Goal: Task Accomplishment & Management: Manage account settings

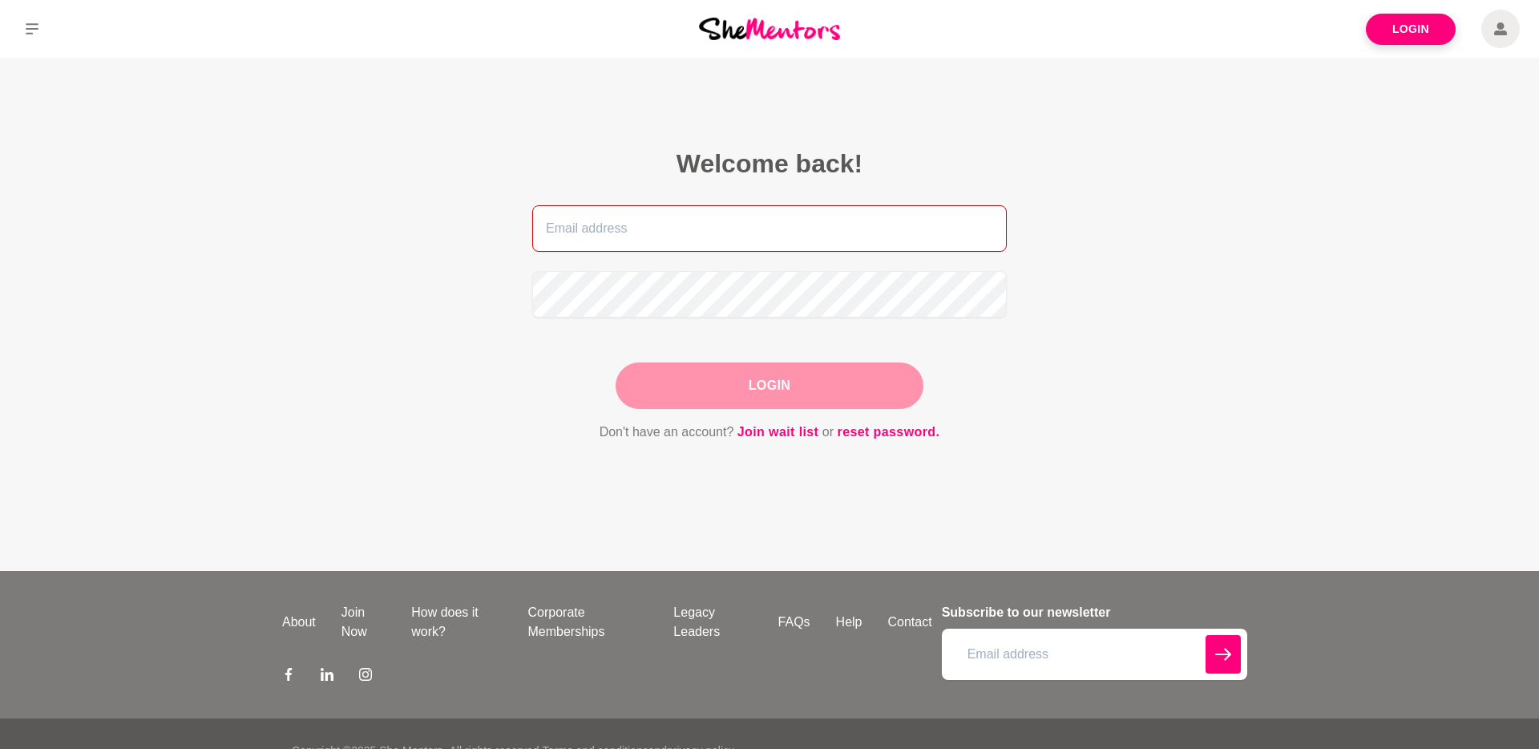
type input "[EMAIL_ADDRESS][DOMAIN_NAME]"
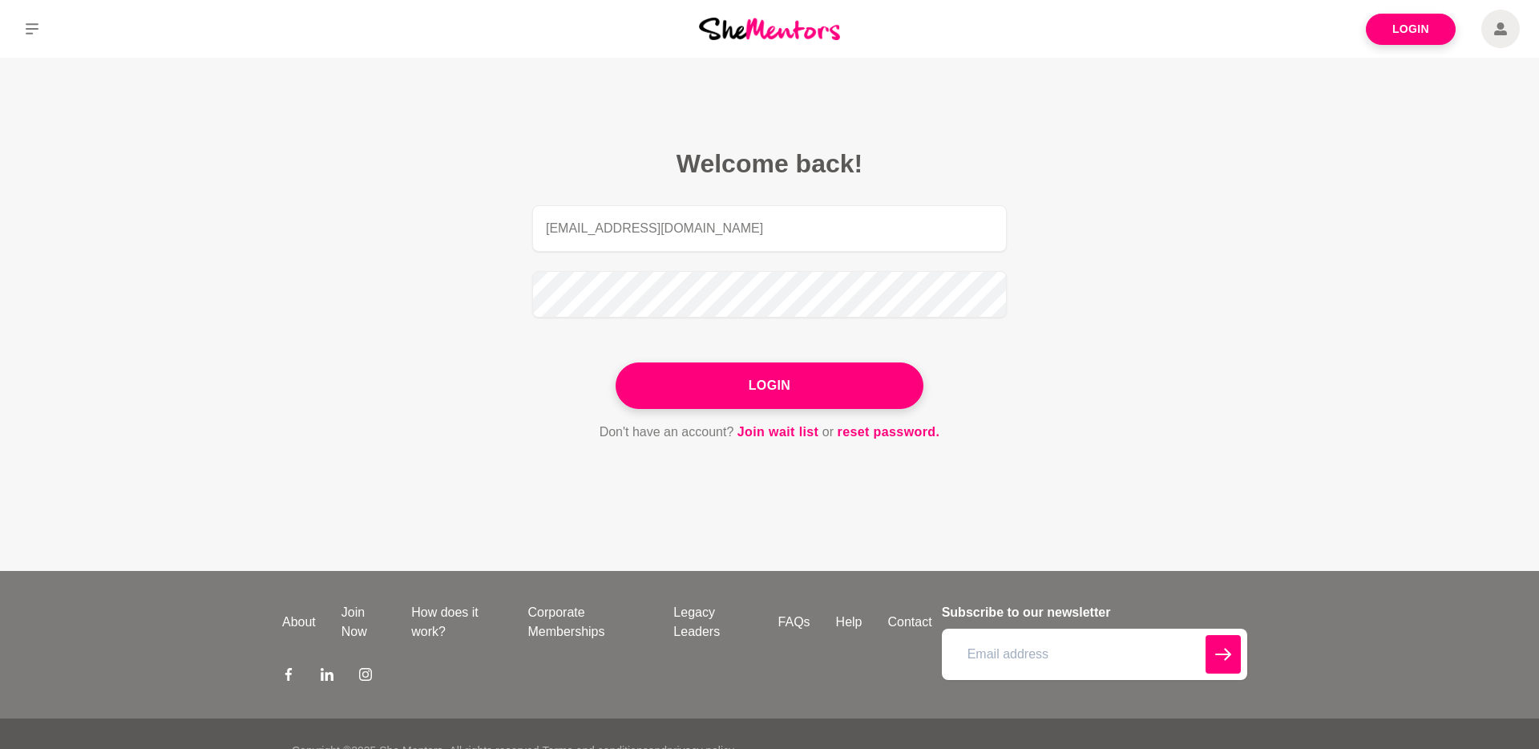
click at [794, 376] on div "Login" at bounding box center [770, 385] width 308 height 47
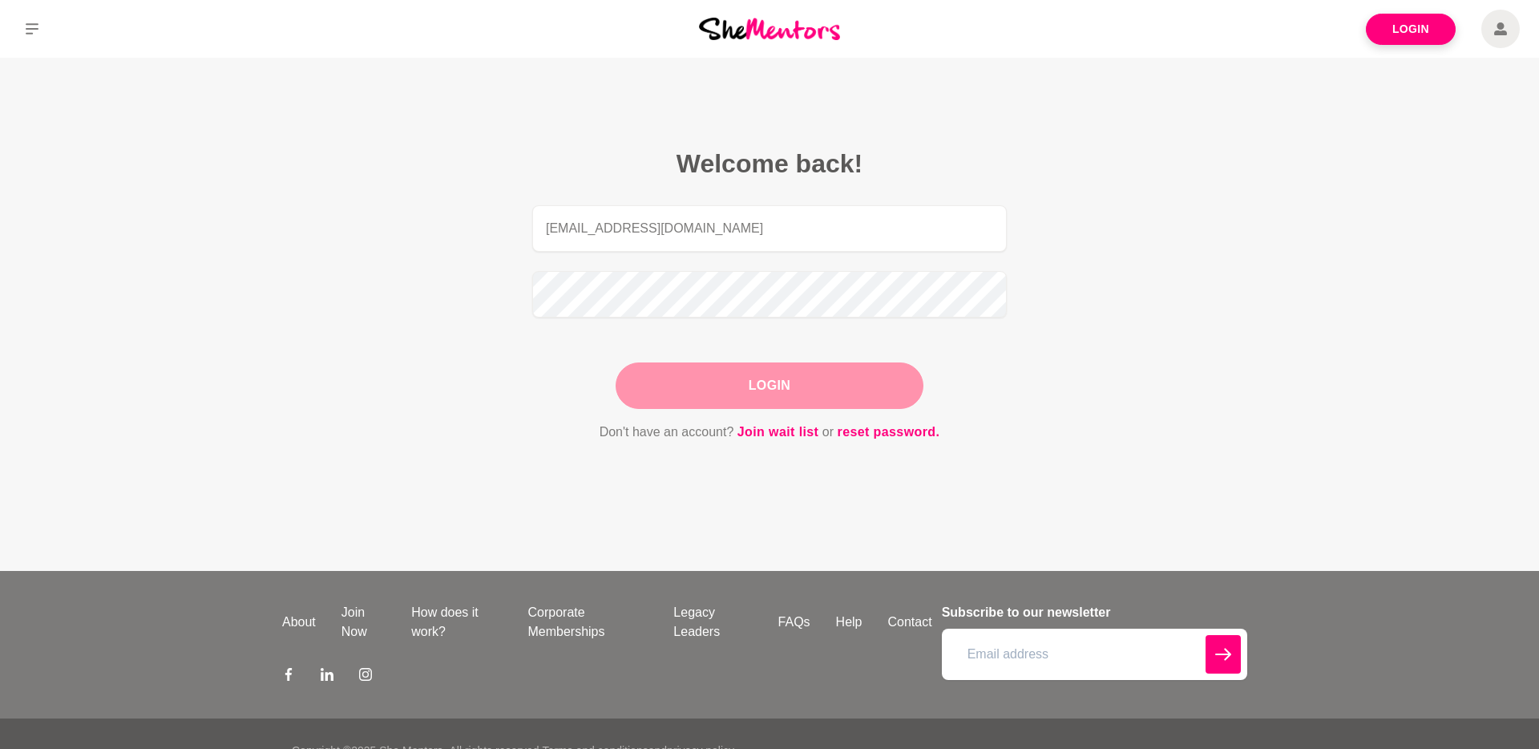
click at [776, 388] on button "Login" at bounding box center [770, 385] width 308 height 47
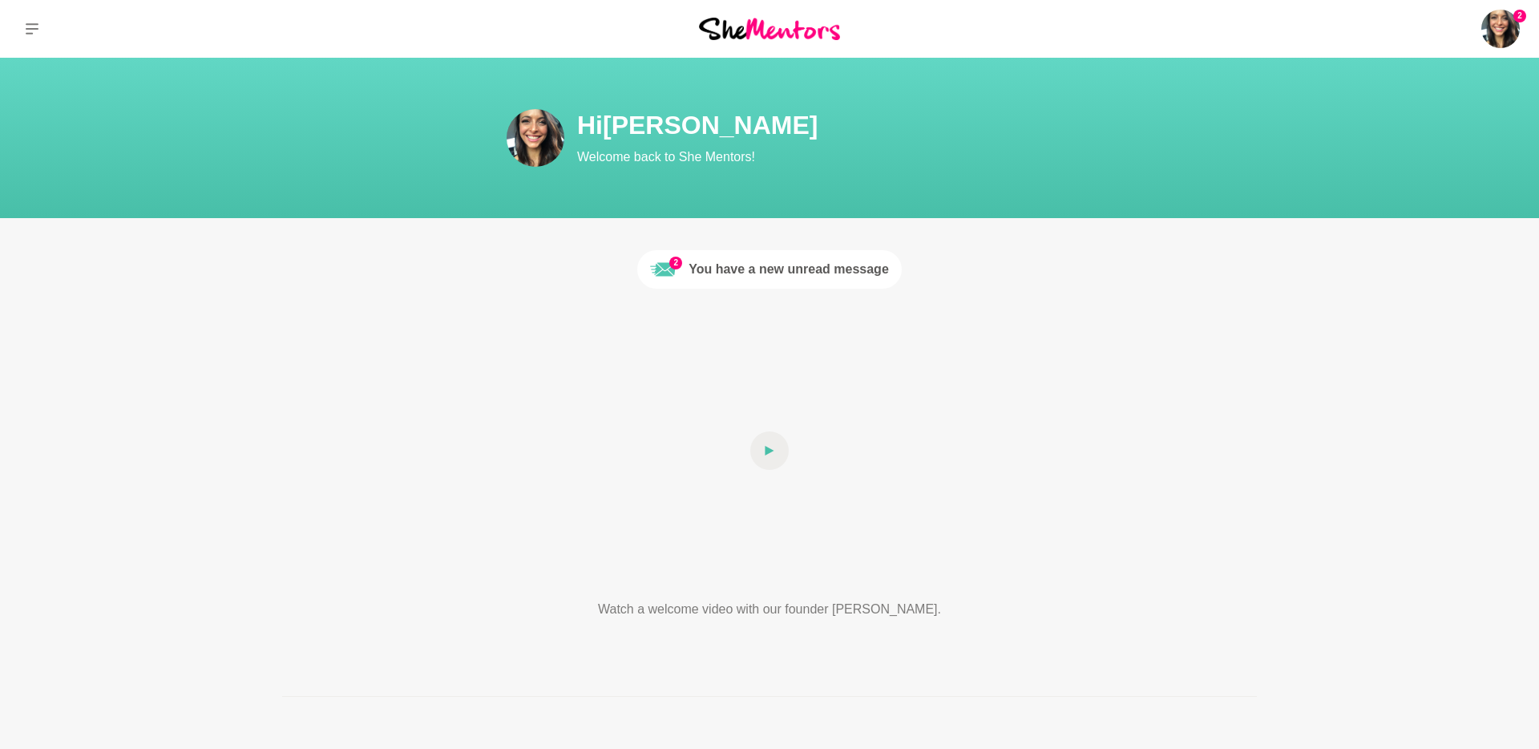
click at [783, 272] on div "You have a new unread message" at bounding box center [789, 269] width 200 height 19
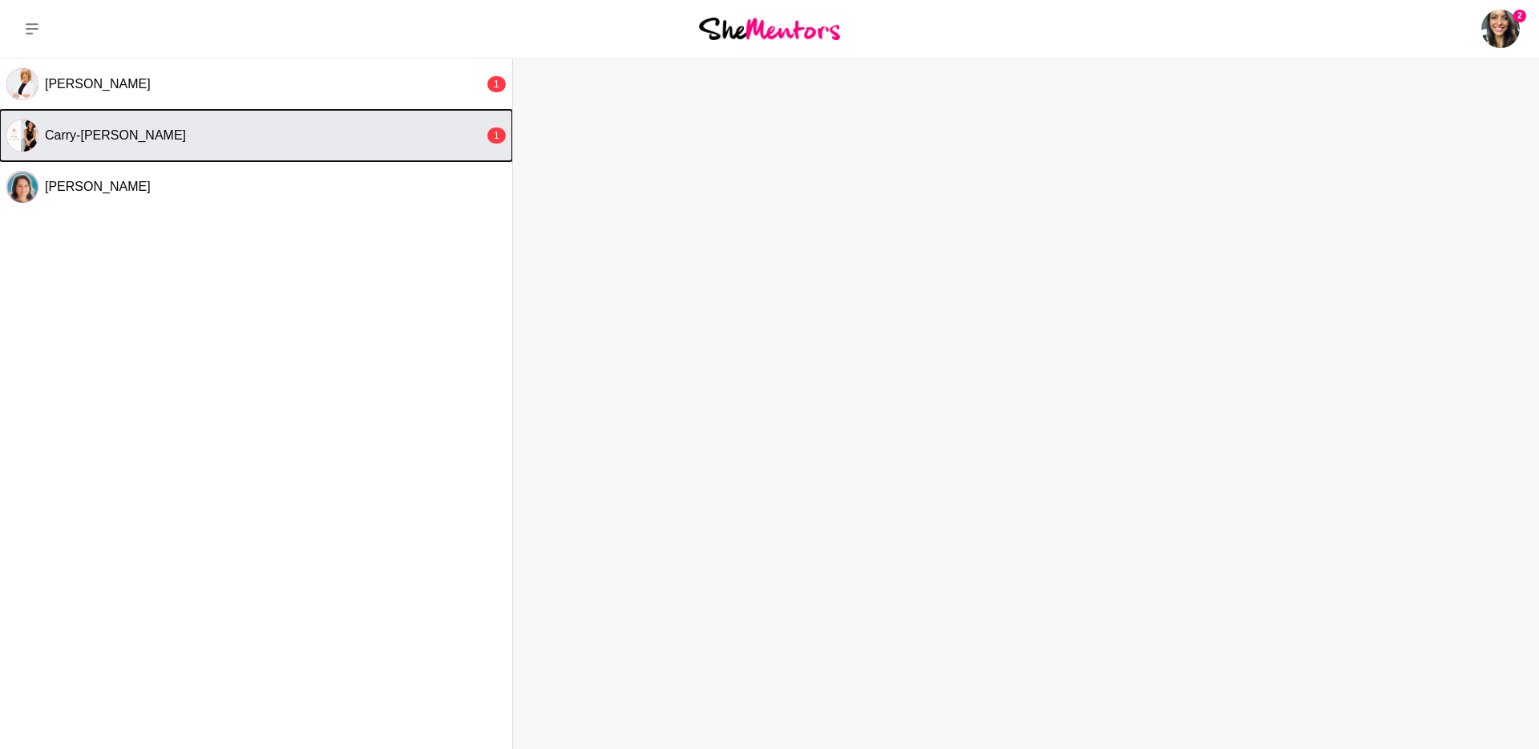
click at [123, 138] on span "Carry-Louise Hansell" at bounding box center [115, 135] width 141 height 14
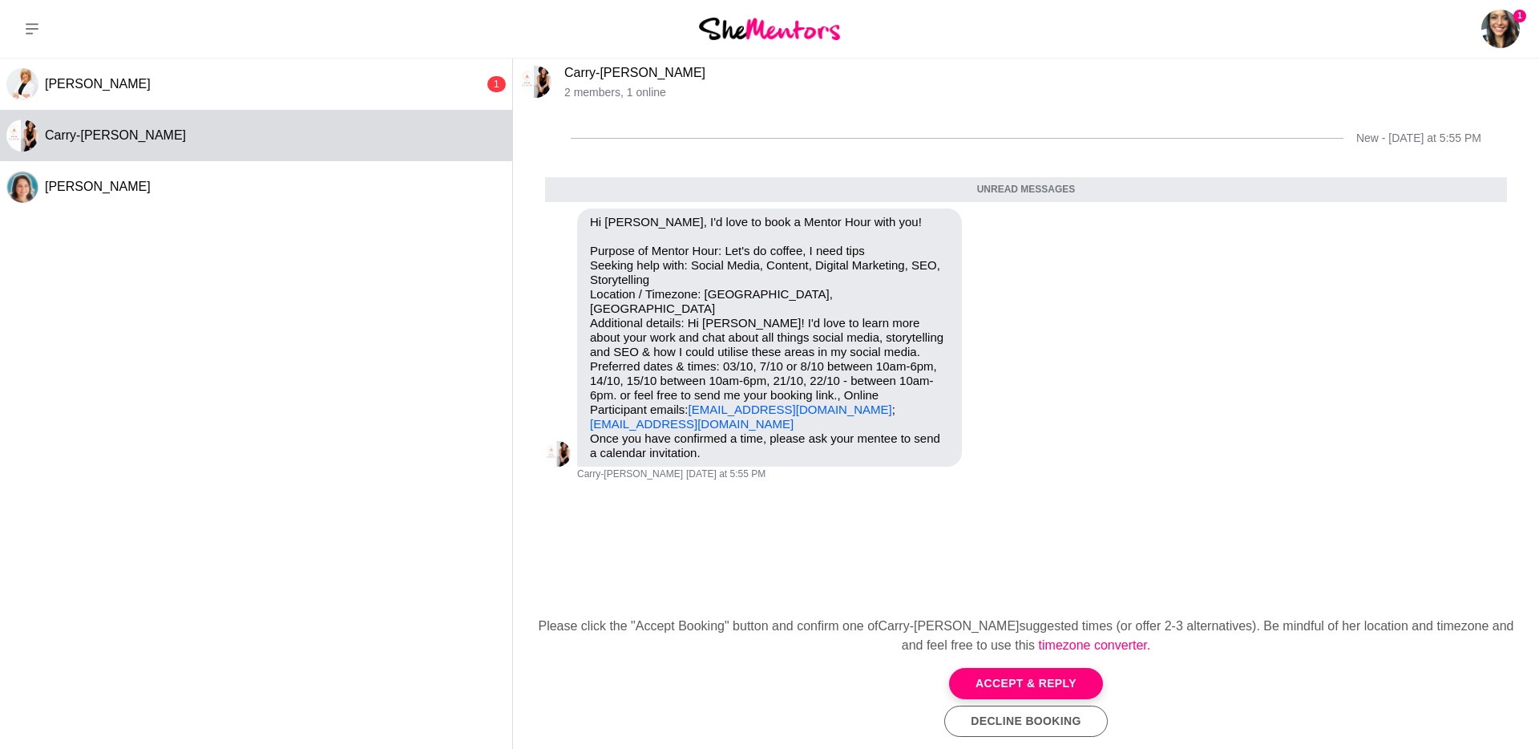
click at [1017, 726] on button "Decline Booking" at bounding box center [1026, 721] width 163 height 31
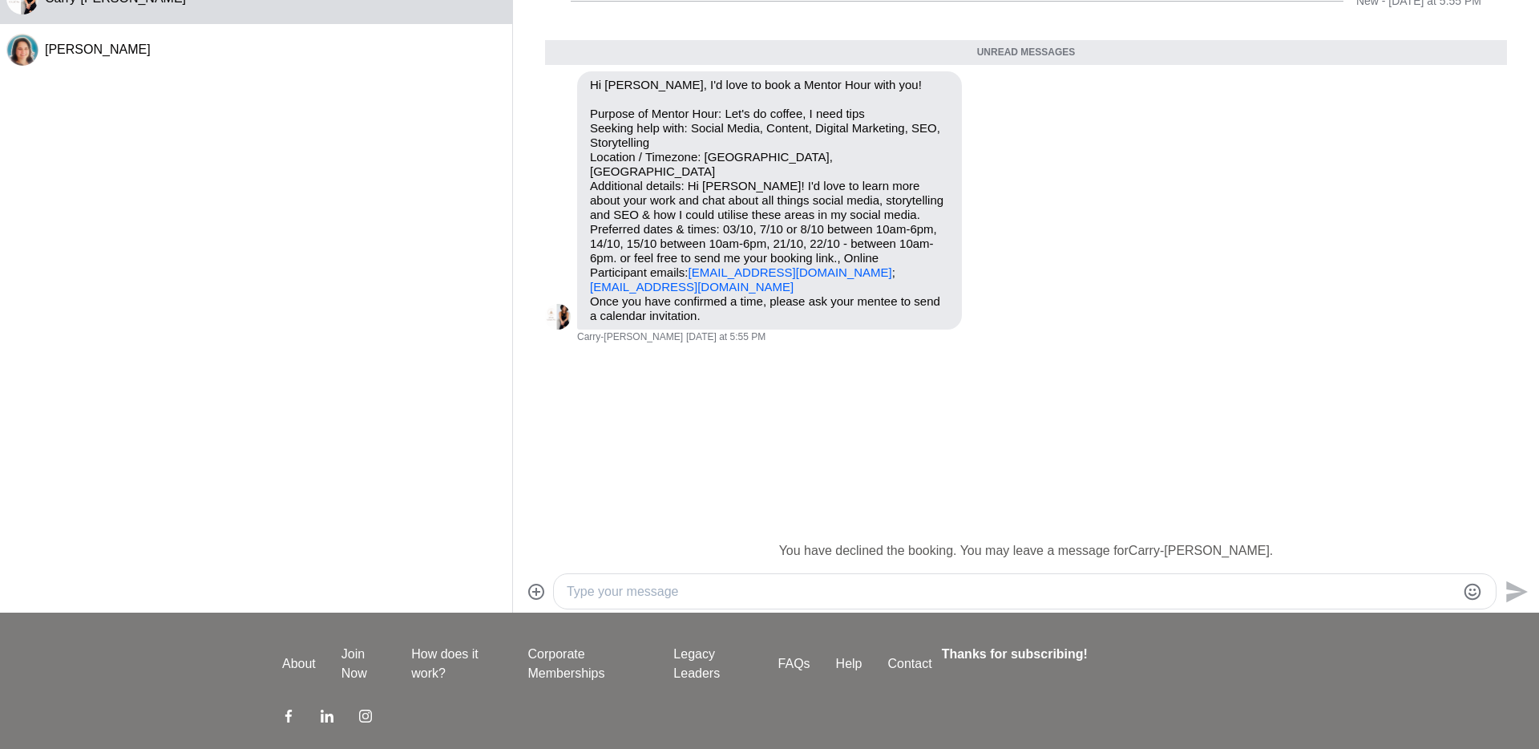
click at [690, 597] on textarea "Type your message" at bounding box center [1011, 591] width 889 height 19
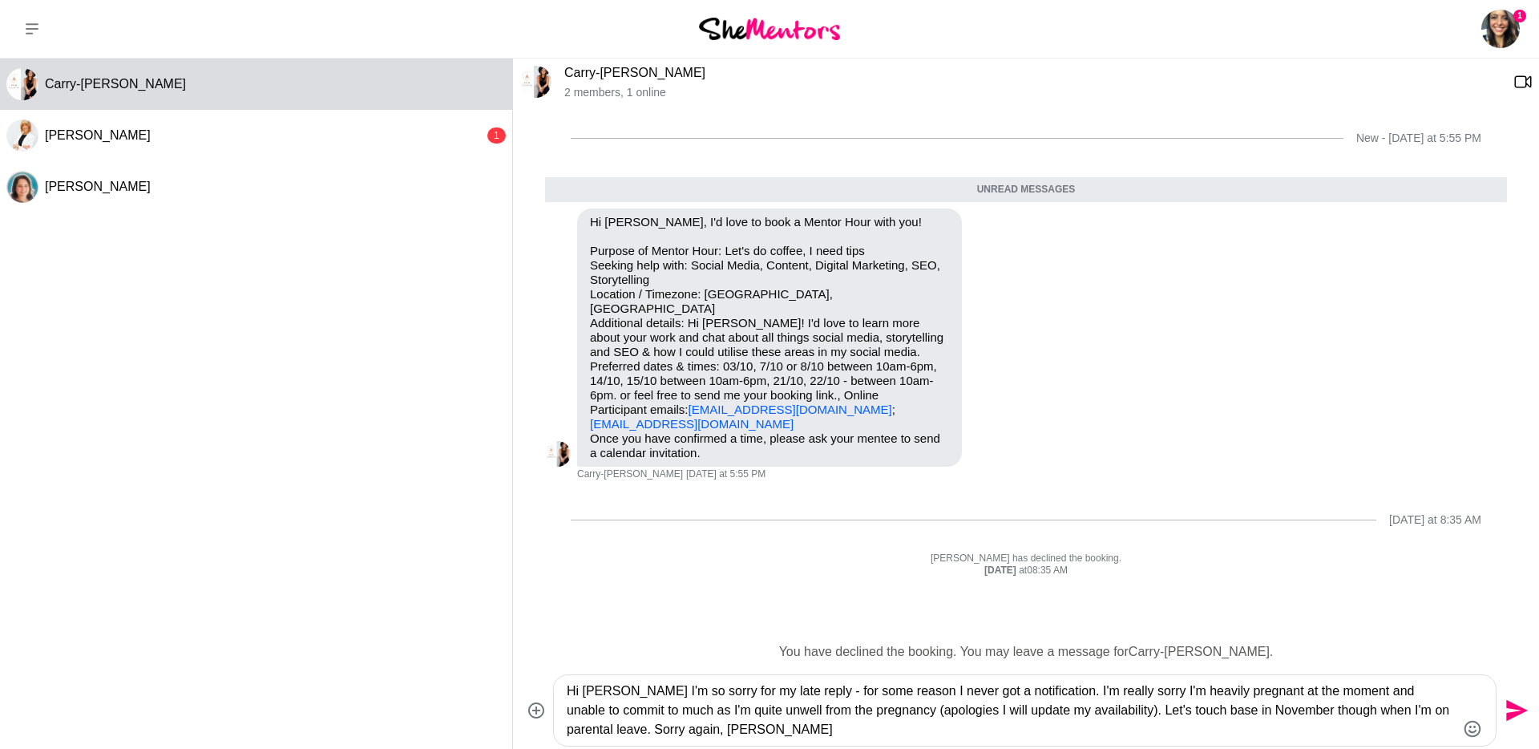
drag, startPoint x: 726, startPoint y: 718, endPoint x: 660, endPoint y: 688, distance: 73.2
click at [660, 688] on textarea "Hi Carry-Louise I'm so sorry for my late reply - for some reason I never got a …" at bounding box center [1011, 711] width 889 height 58
type textarea "Hi Carry-Louise I'm so sorry for my late reply - for some reason I never got a …"
click at [1519, 711] on icon "Send" at bounding box center [1518, 711] width 22 height 22
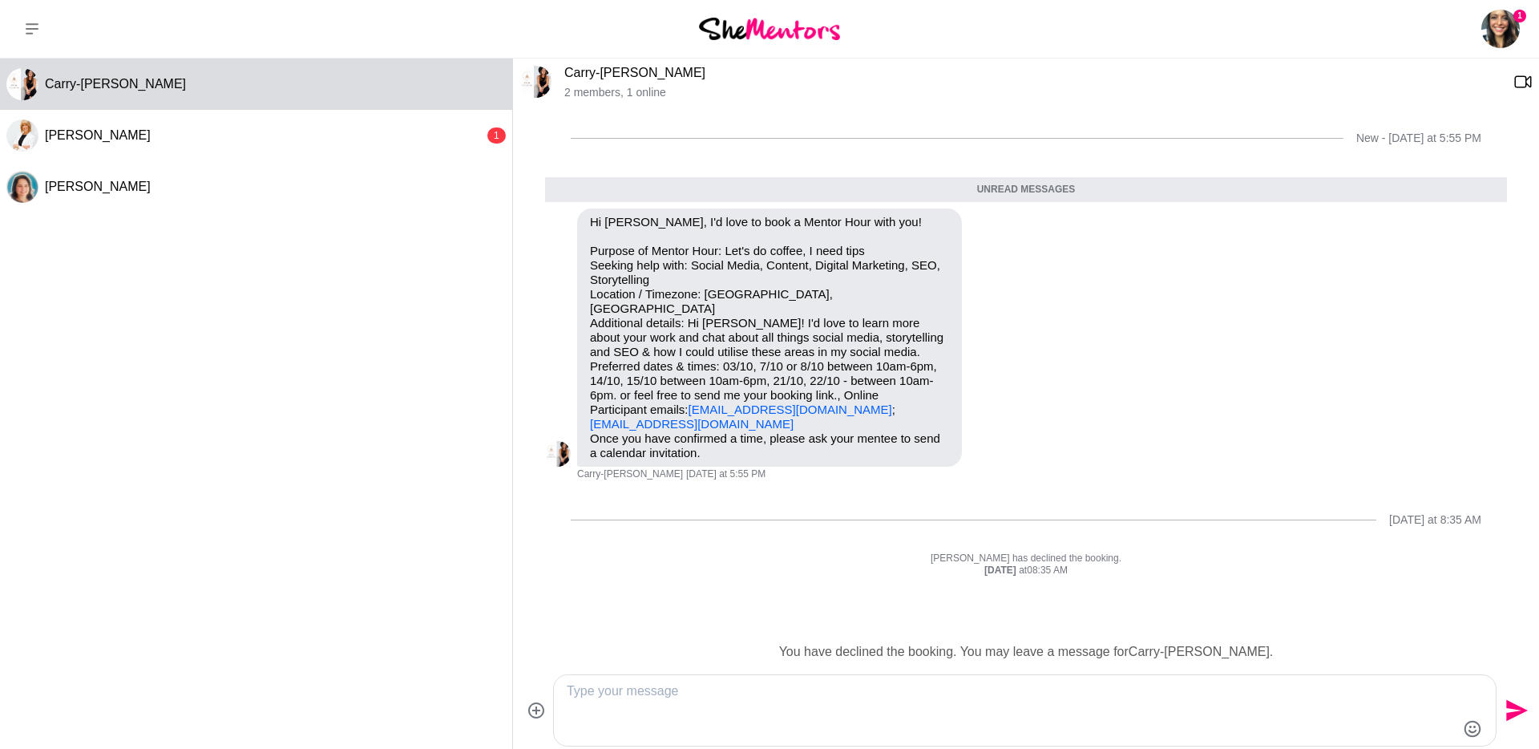
scroll to position [24, 0]
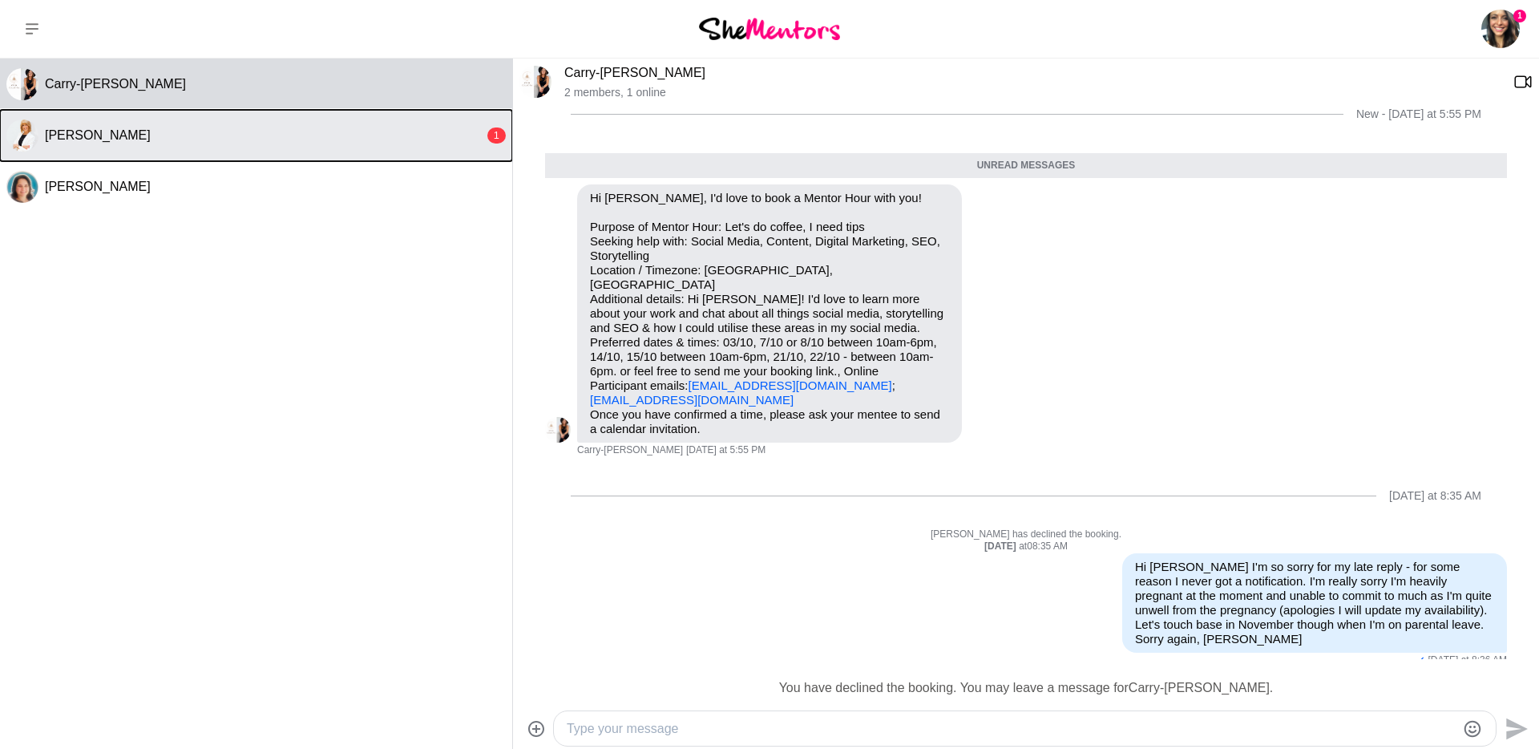
click at [374, 134] on div "Kat Millar" at bounding box center [264, 135] width 439 height 16
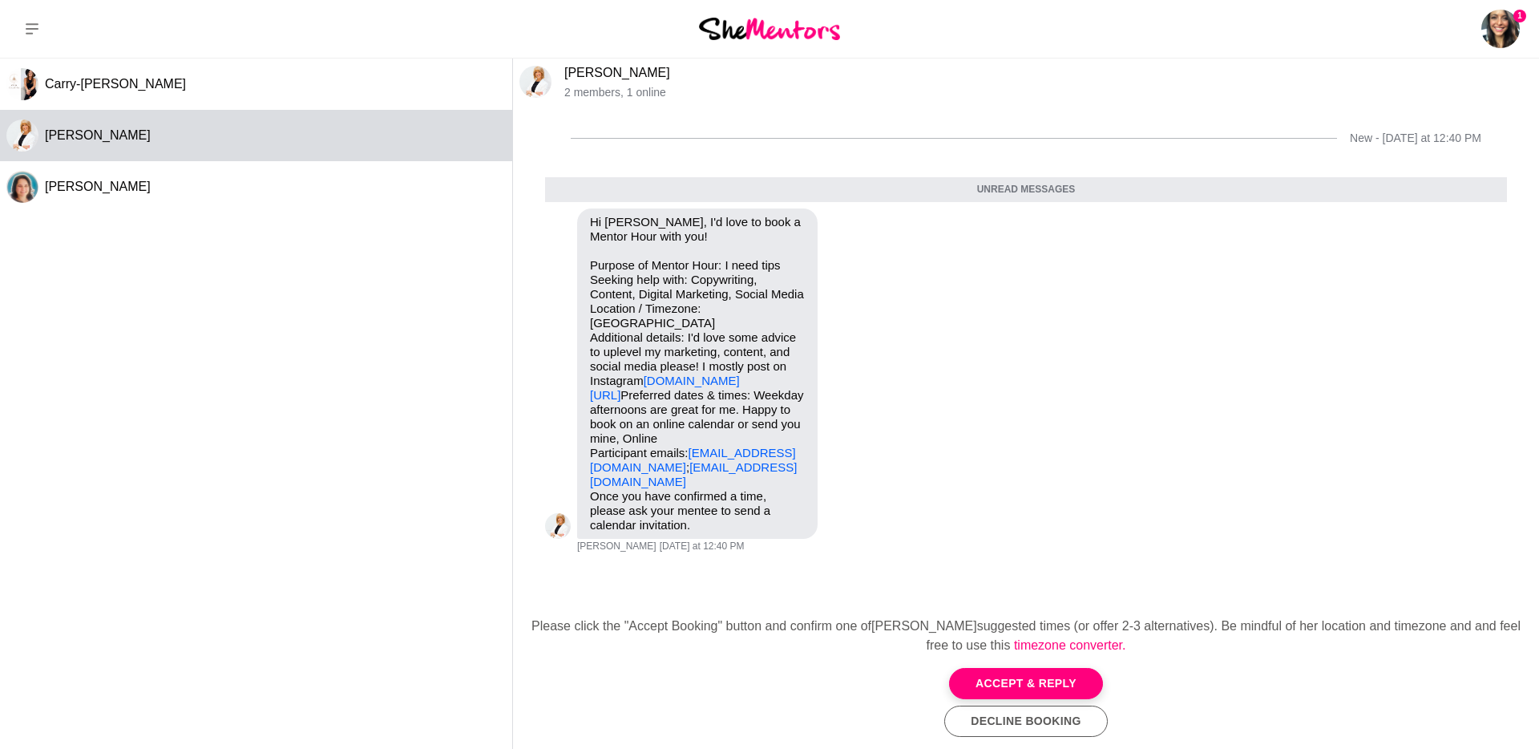
click at [1017, 716] on button "Decline Booking" at bounding box center [1026, 721] width 163 height 31
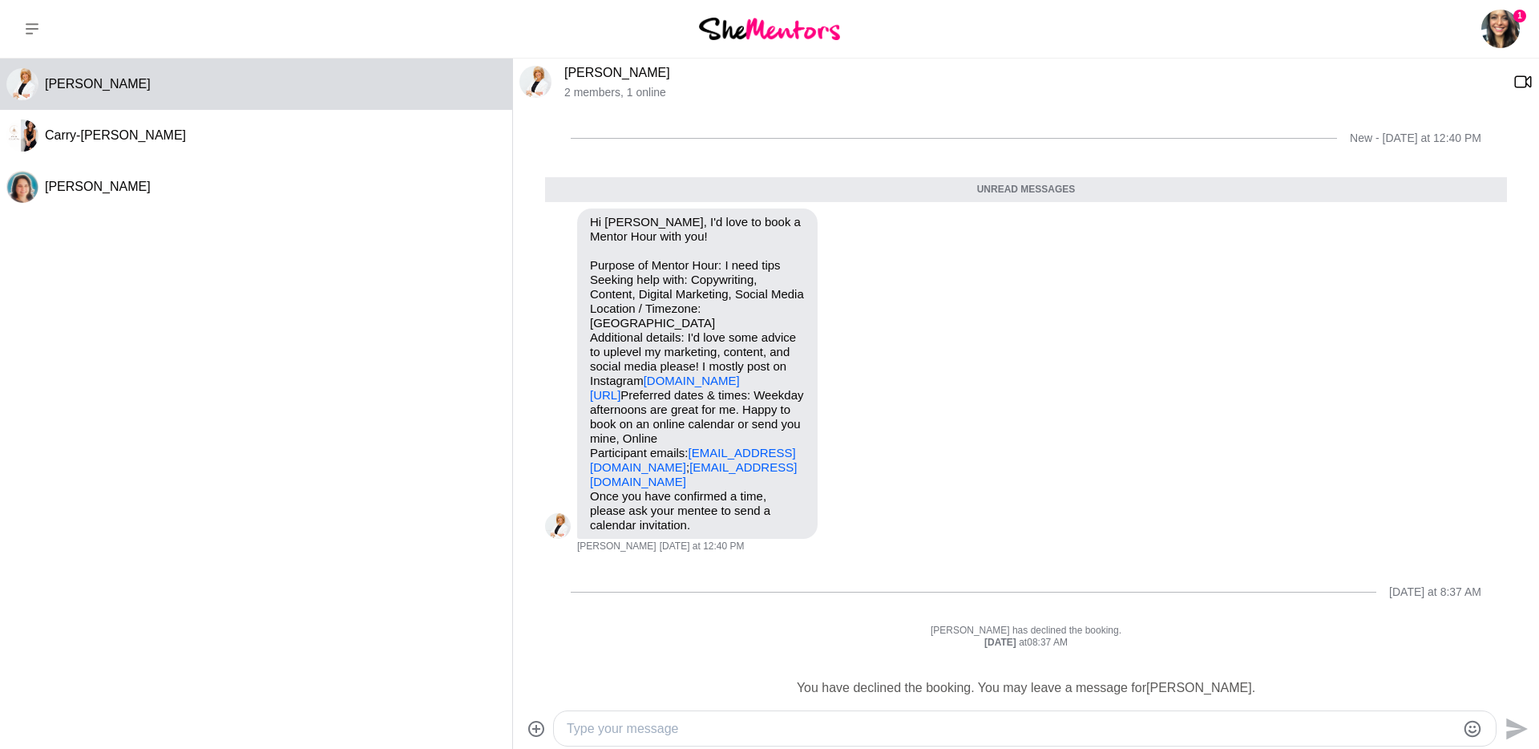
scroll to position [5, 0]
click at [700, 730] on textarea "Type your message" at bounding box center [1011, 728] width 889 height 19
paste textarea "I'm so sorry for my late reply - for some reason I never got a notification. I'…"
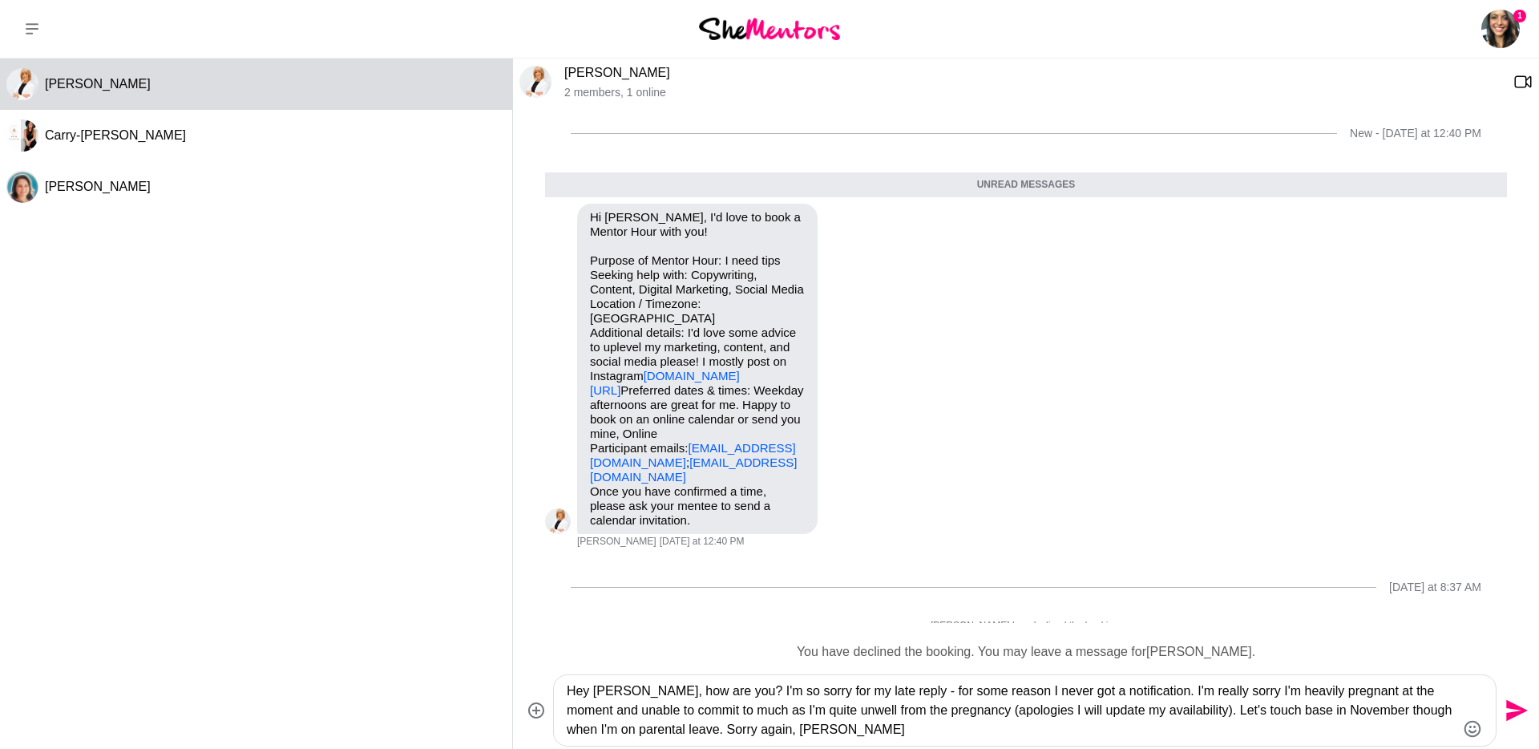
drag, startPoint x: 1120, startPoint y: 692, endPoint x: 698, endPoint y: 694, distance: 421.8
click at [698, 694] on textarea "Hey Kat, how are you? I'm so sorry for my late reply - for some reason I never …" at bounding box center [1011, 711] width 889 height 58
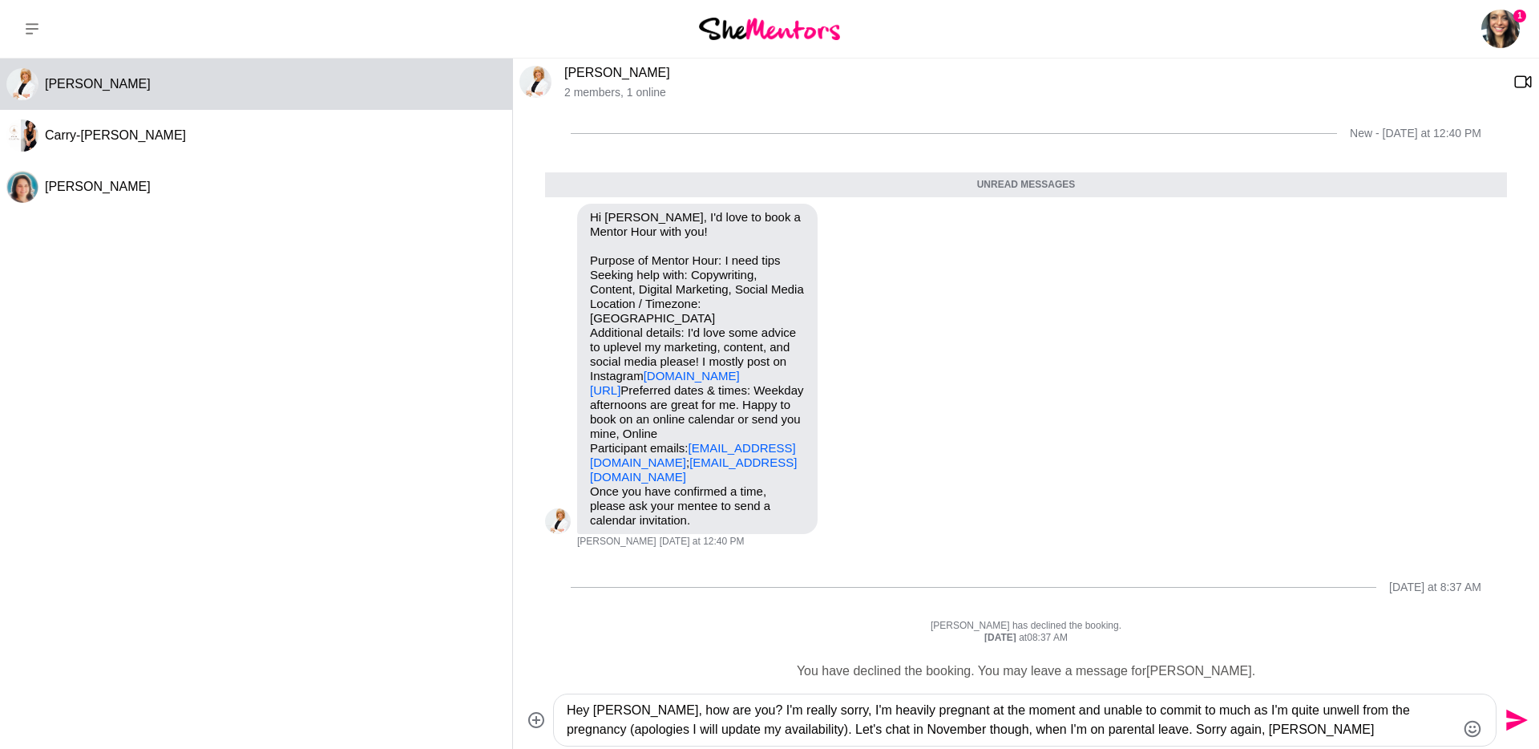
click at [1268, 734] on textarea "Hey Kat, how are you? I'm really sorry, I'm heavily pregnant at the moment and …" at bounding box center [1011, 720] width 889 height 38
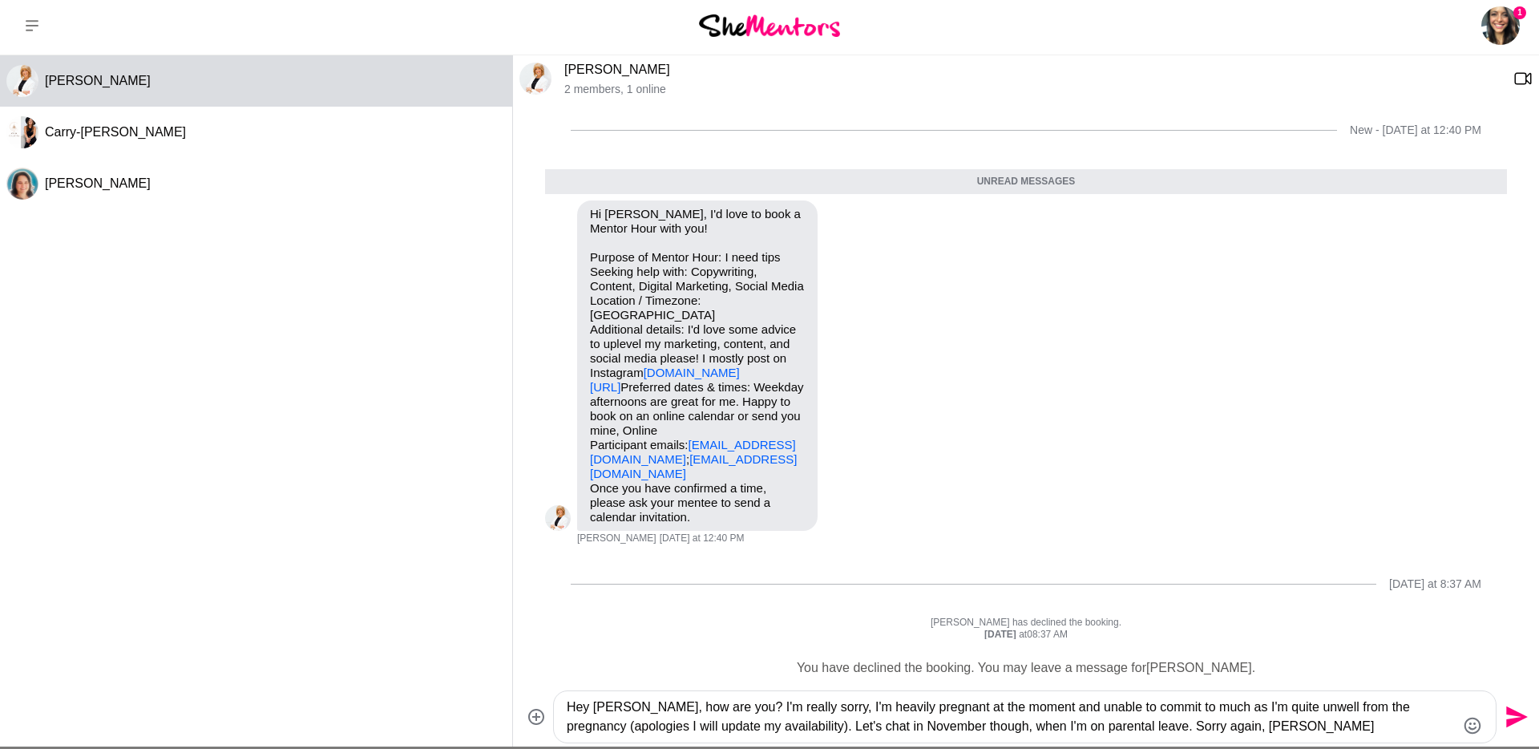
type textarea "Hey Kat, how are you? I'm really sorry, I'm heavily pregnant at the moment and …"
click at [1517, 717] on icon "Send" at bounding box center [1516, 717] width 26 height 26
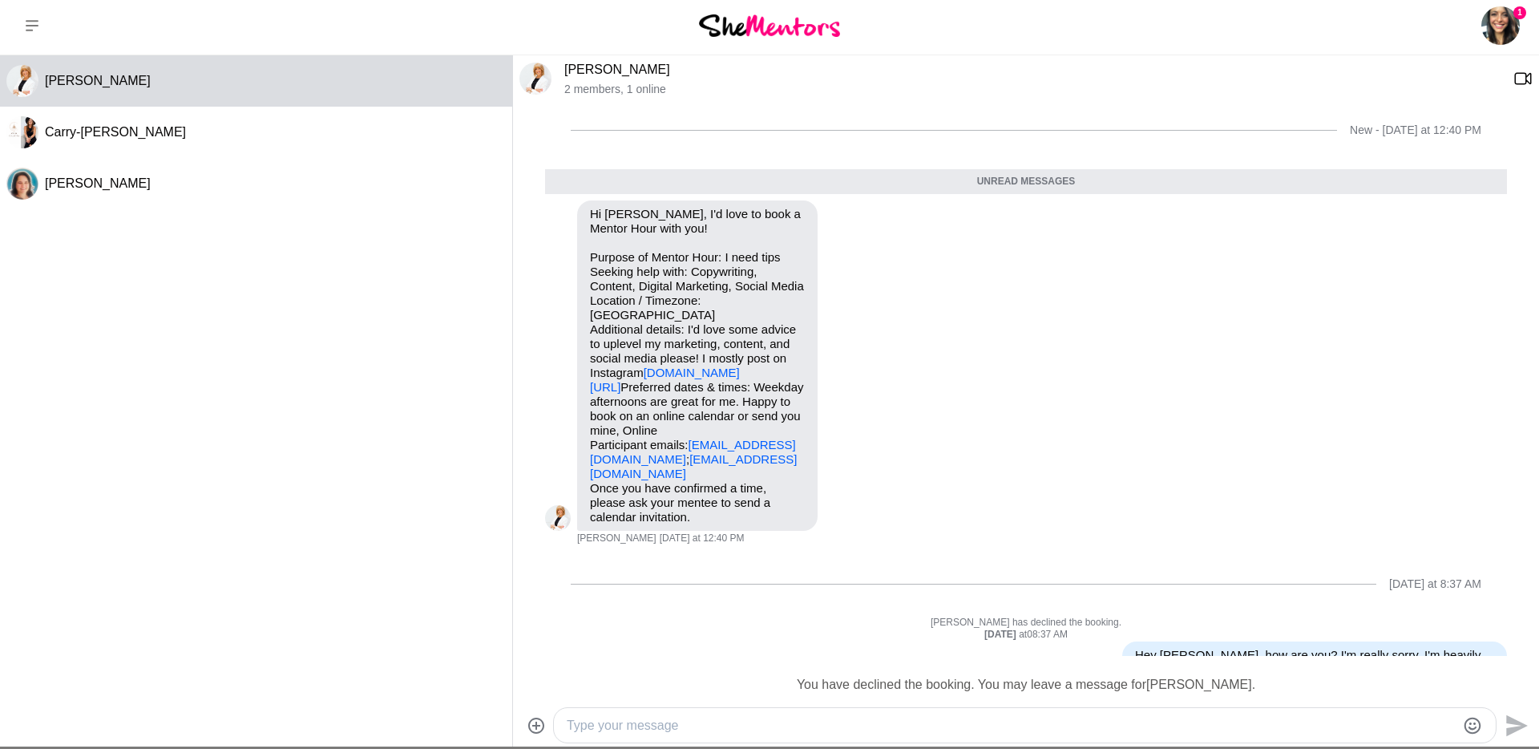
scroll to position [111, 0]
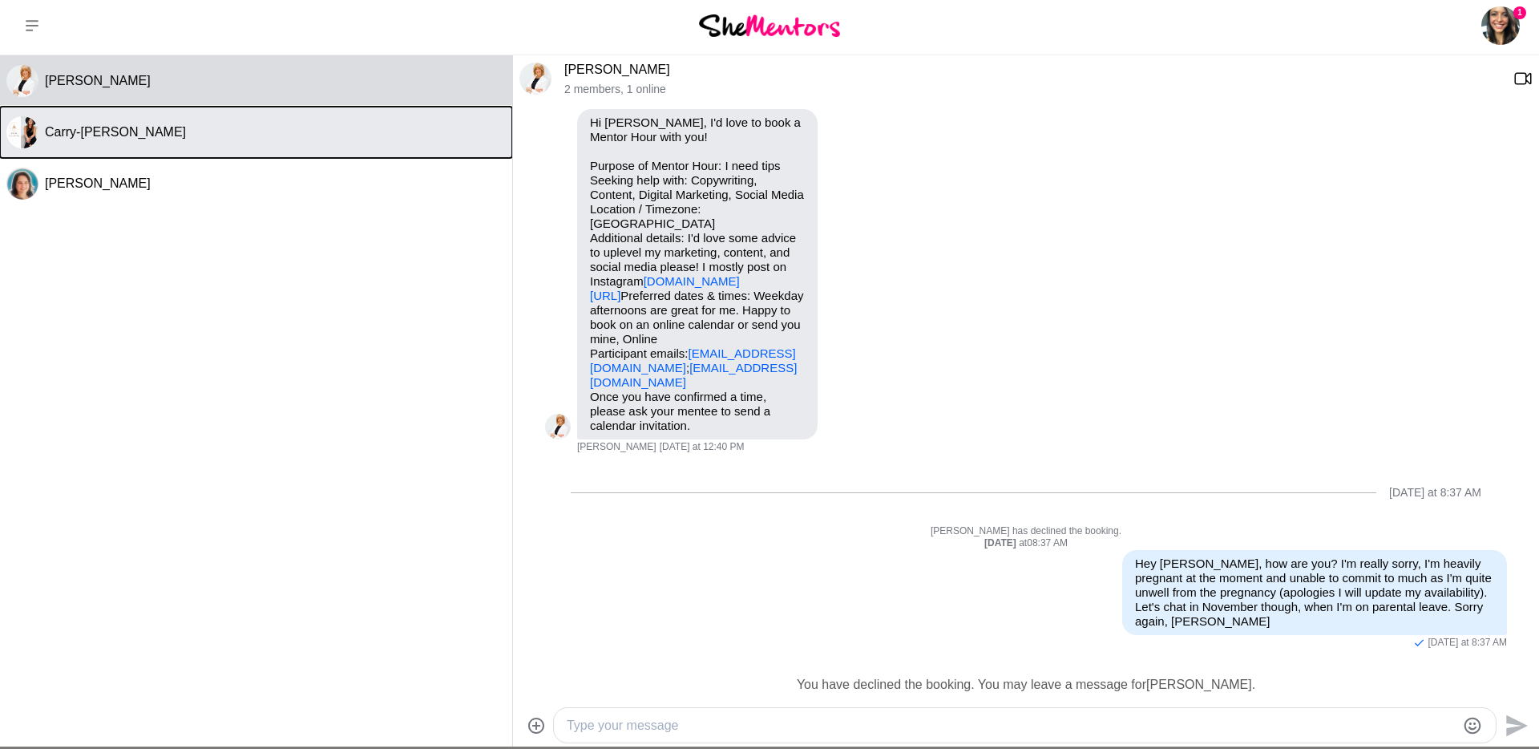
click at [190, 144] on button "Carry-Louise Hansell" at bounding box center [256, 132] width 512 height 51
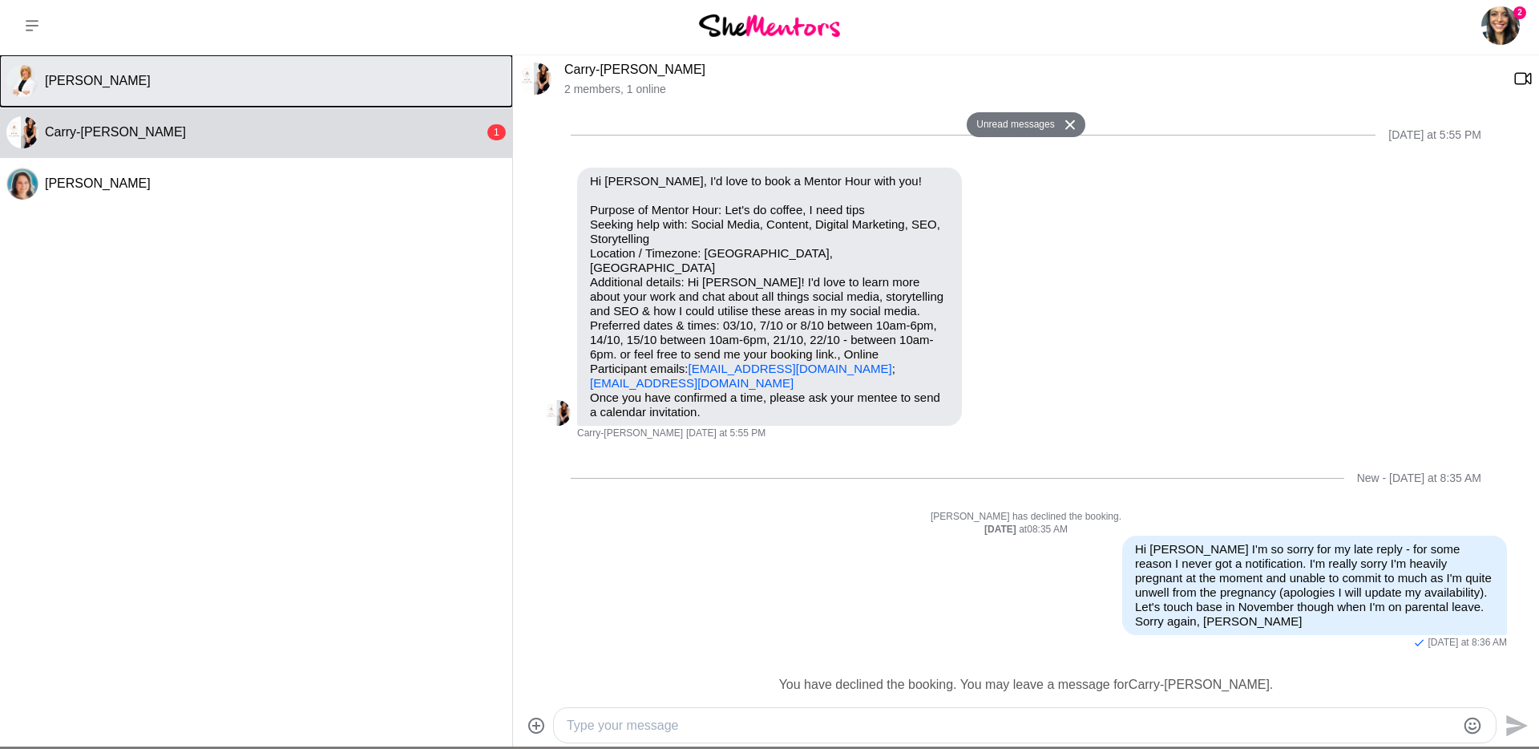
click at [275, 83] on div "Kat Millar" at bounding box center [275, 81] width 461 height 16
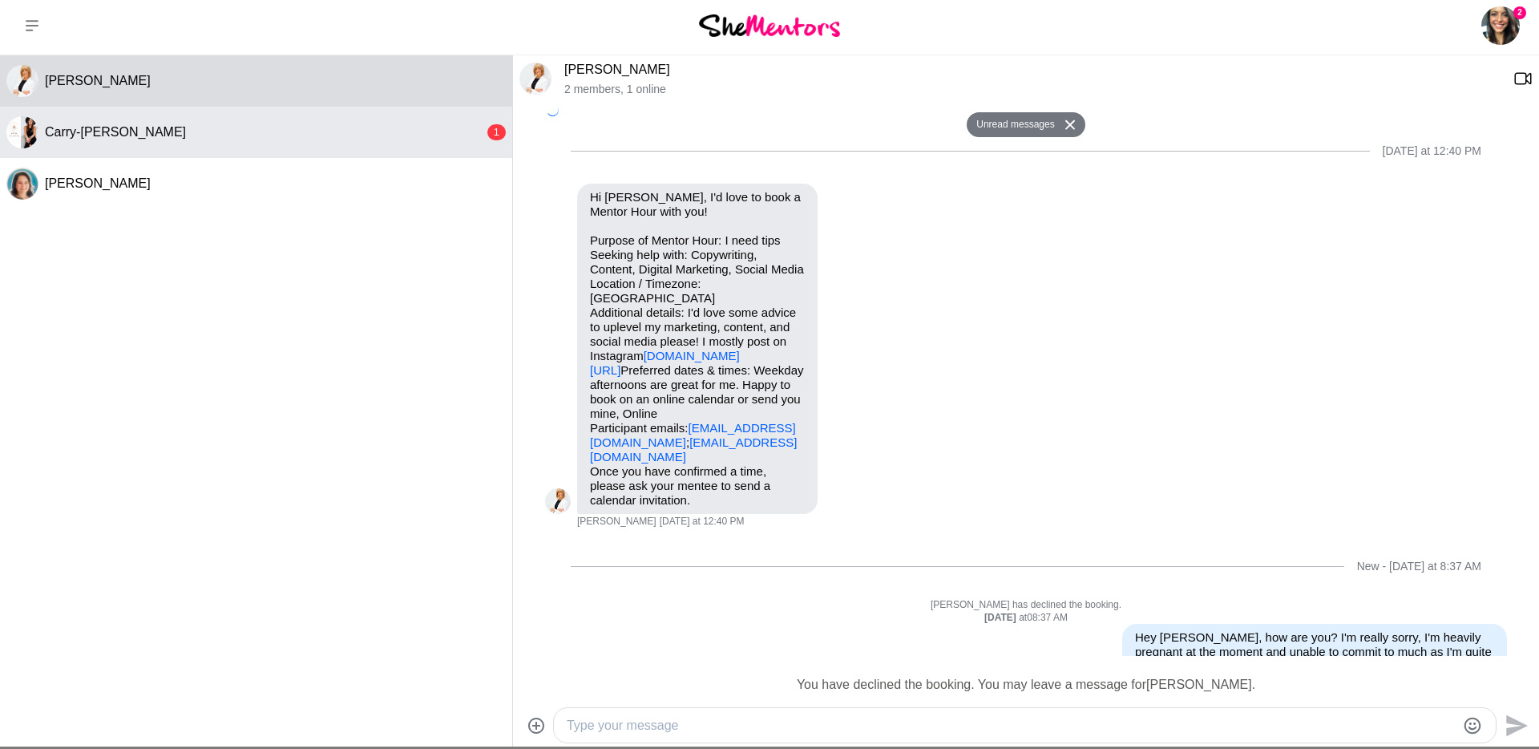
scroll to position [72, 0]
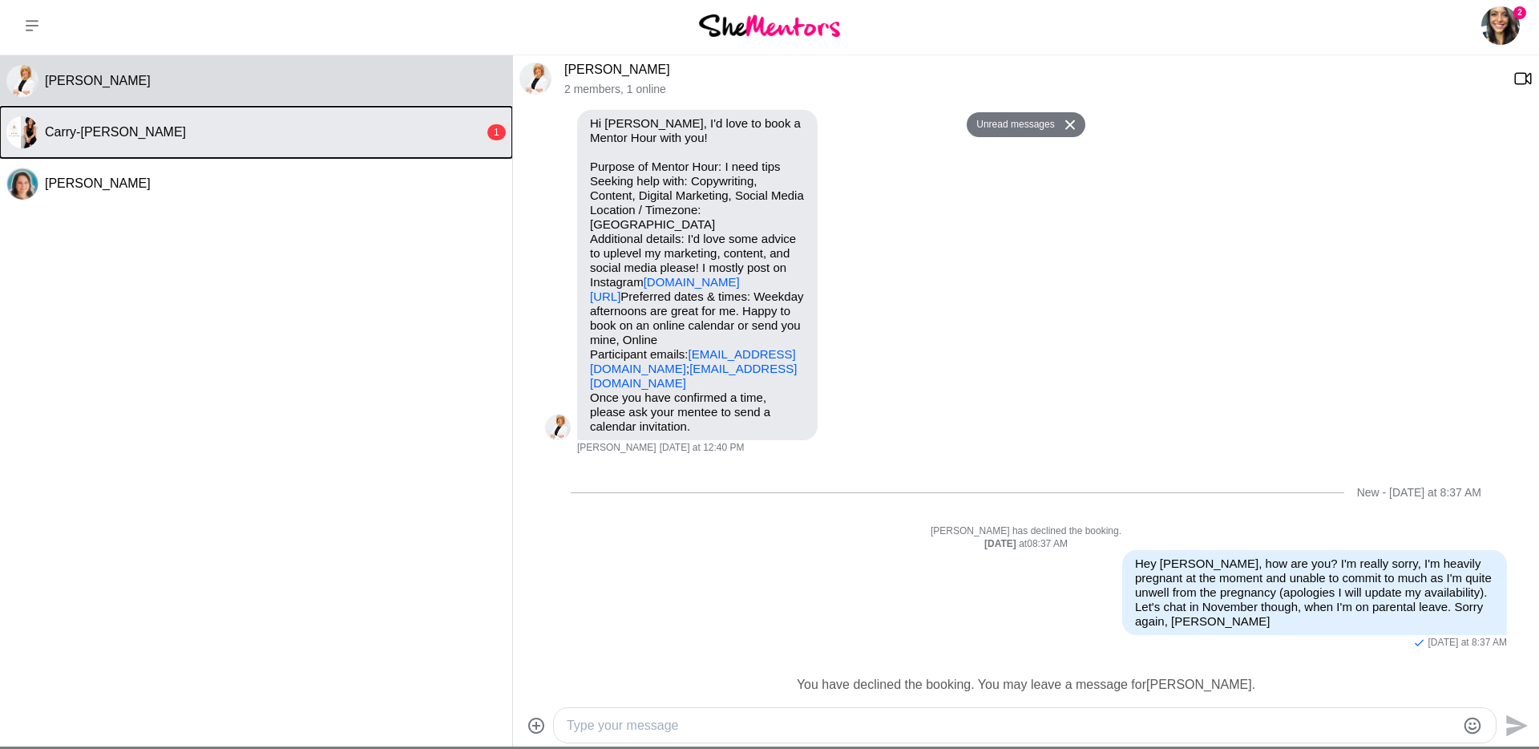
click at [280, 127] on div "Carry-Louise Hansell" at bounding box center [264, 132] width 439 height 16
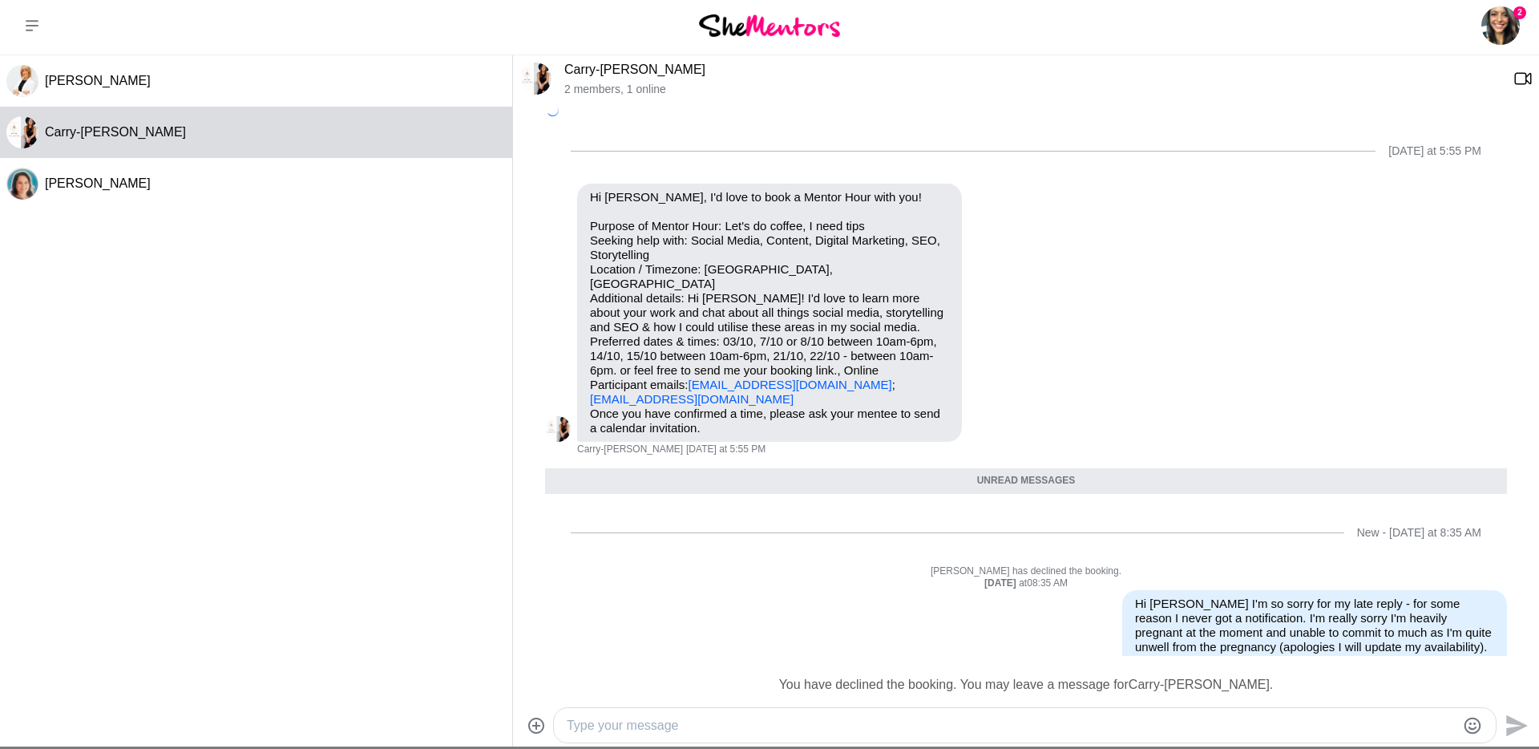
scroll to position [24, 0]
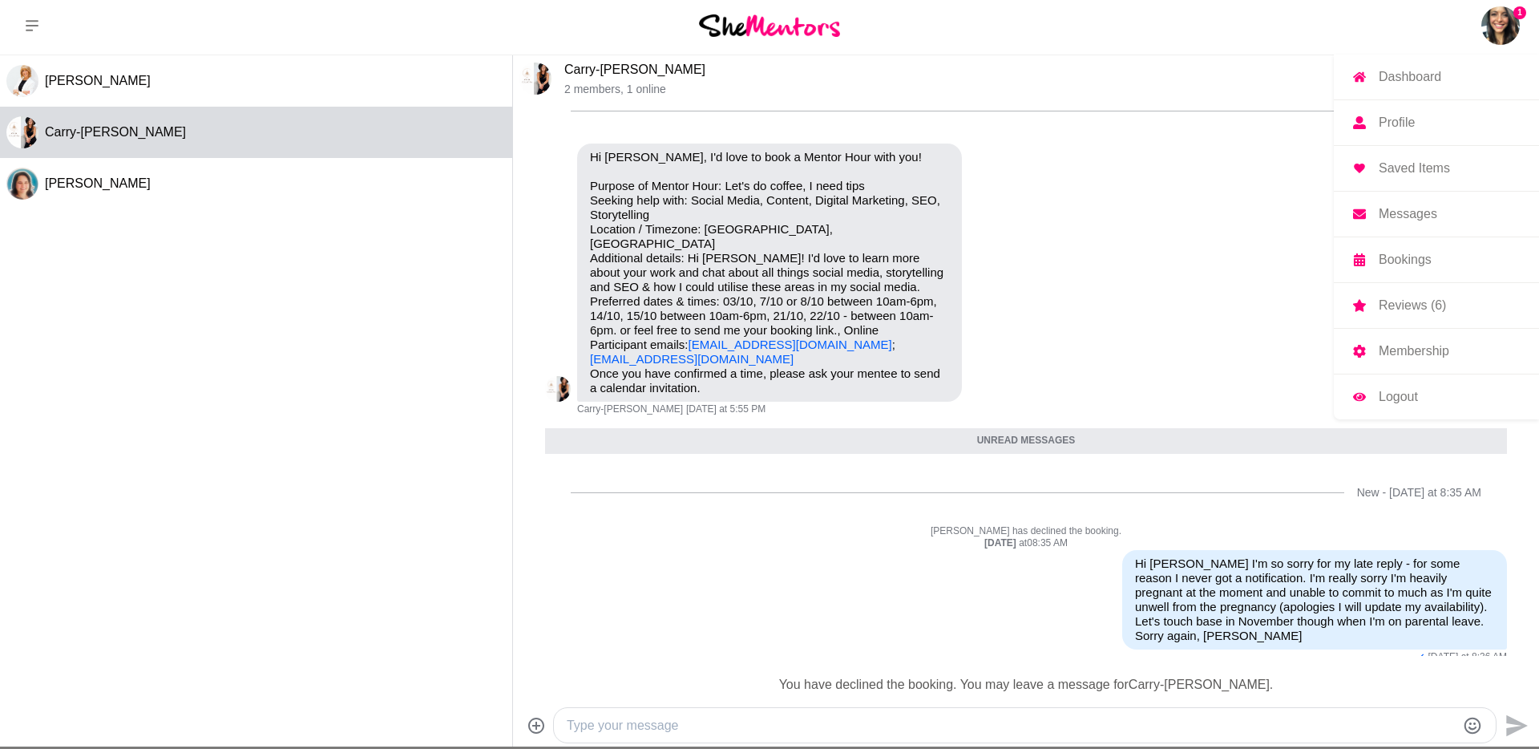
click at [1502, 31] on img at bounding box center [1501, 25] width 38 height 38
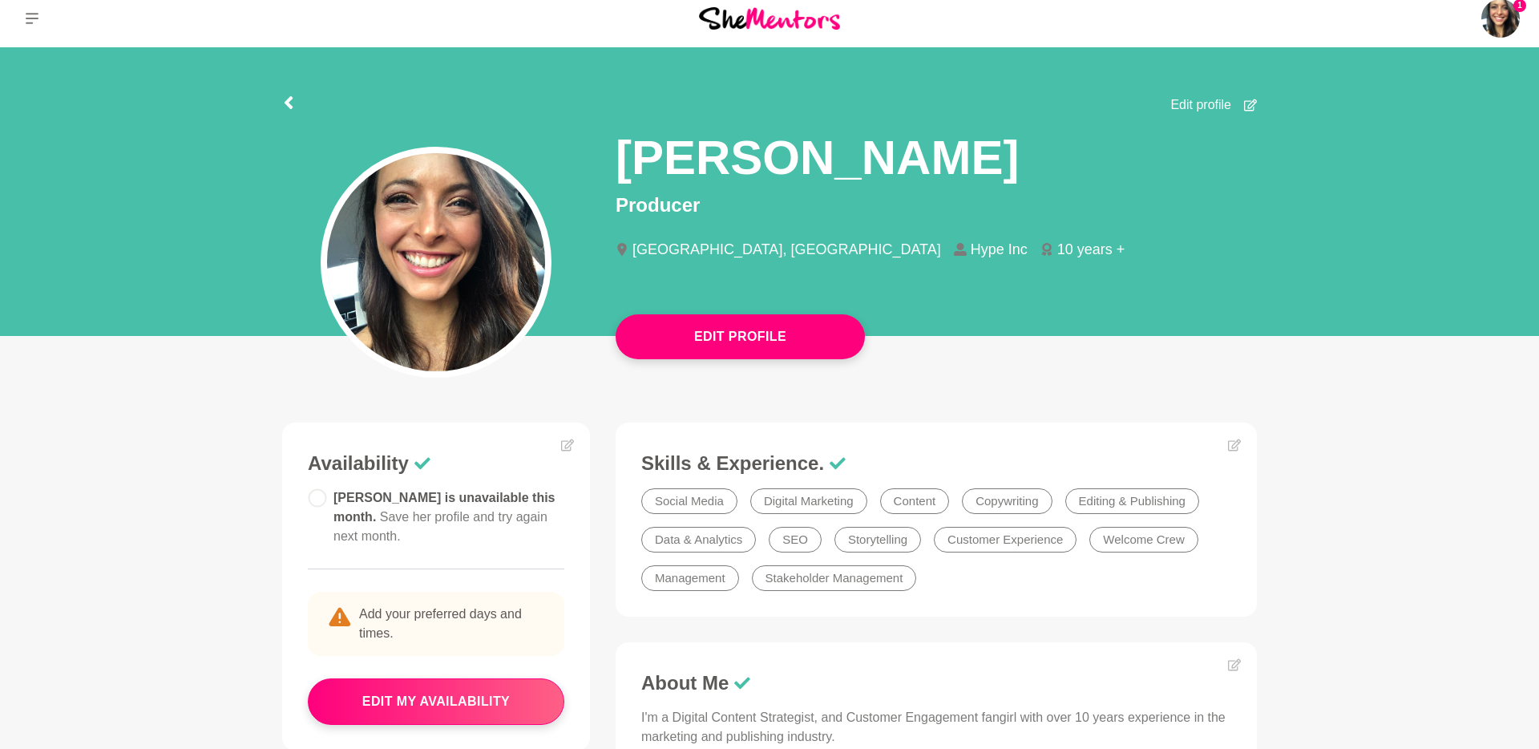
scroll to position [12, 0]
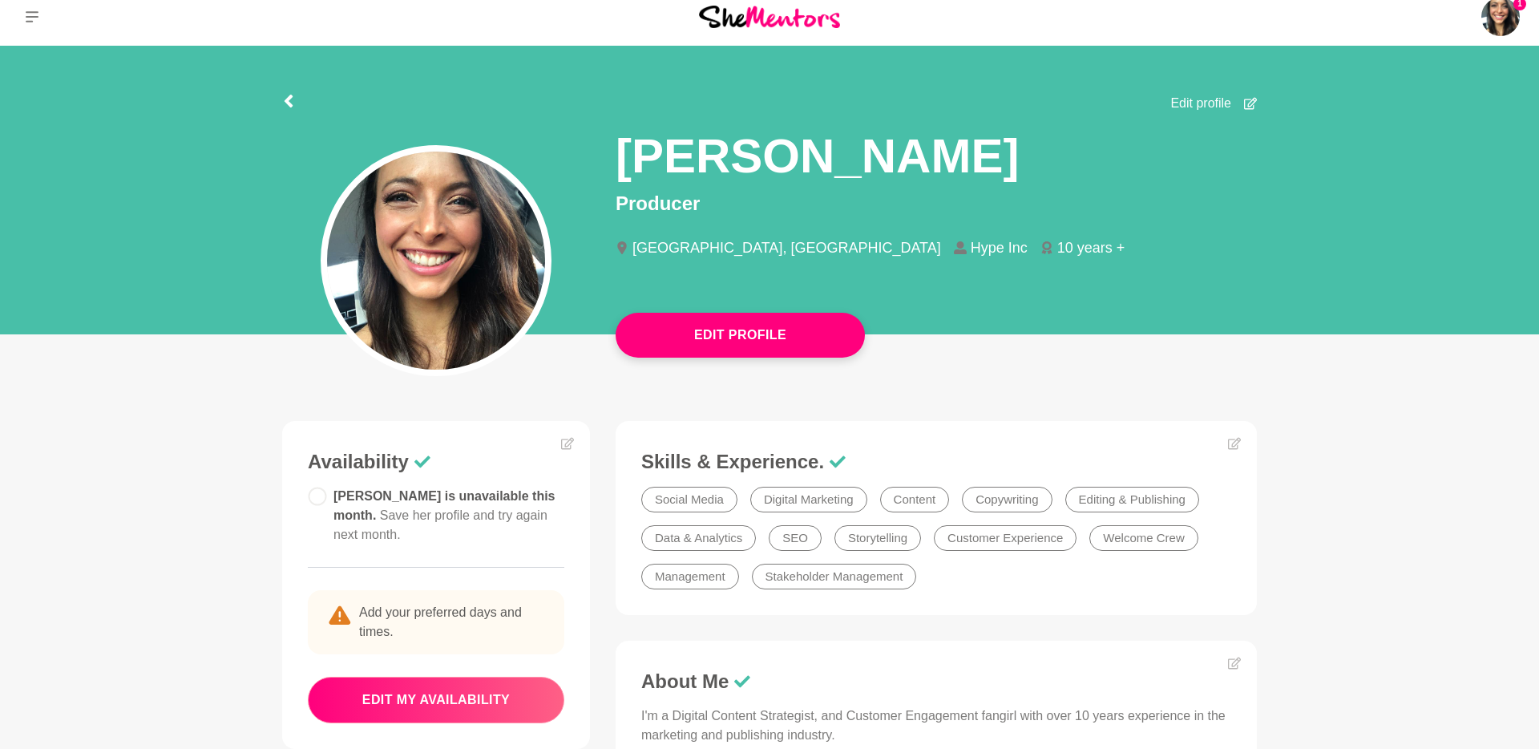
click at [439, 694] on button "edit my availability" at bounding box center [436, 700] width 257 height 47
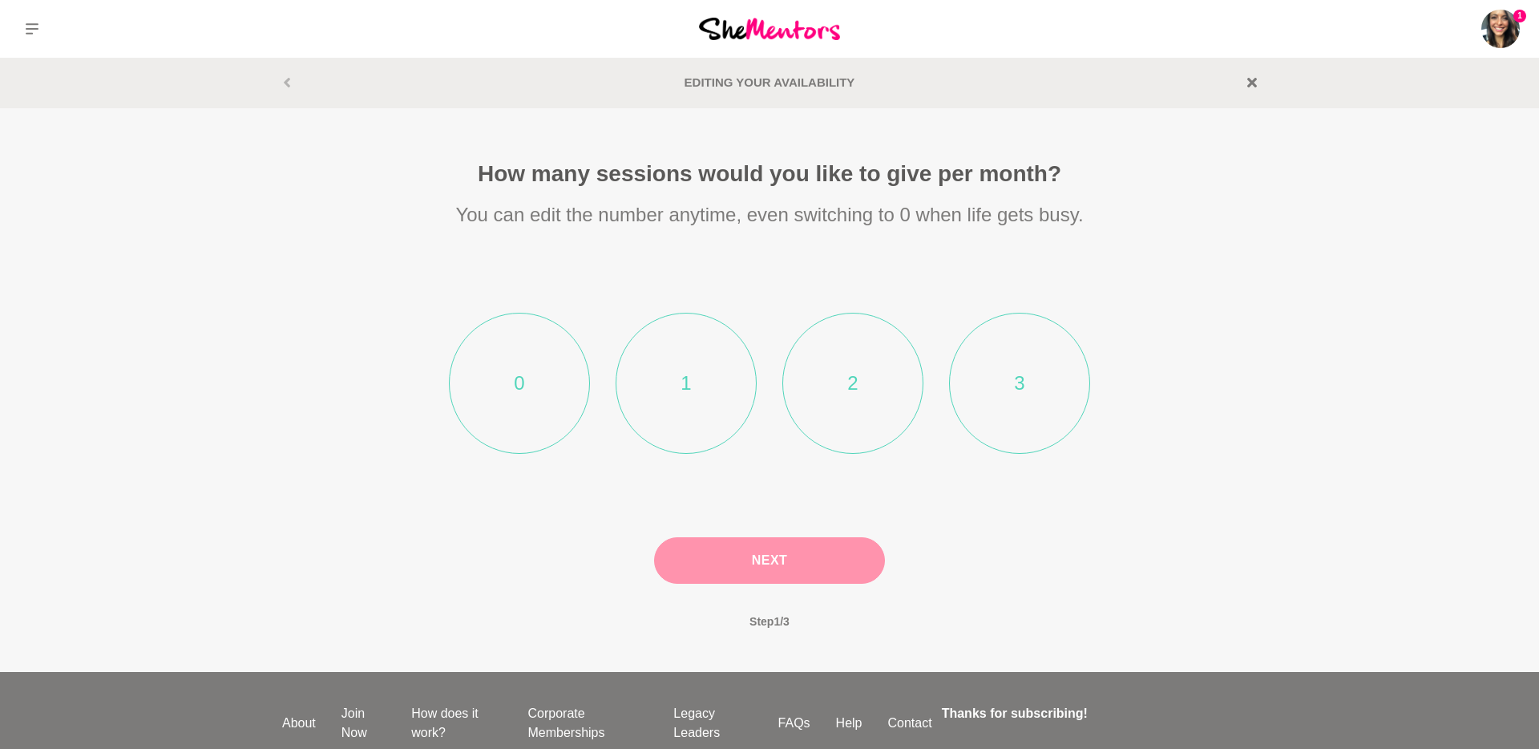
click at [638, 417] on li "1" at bounding box center [686, 383] width 141 height 141
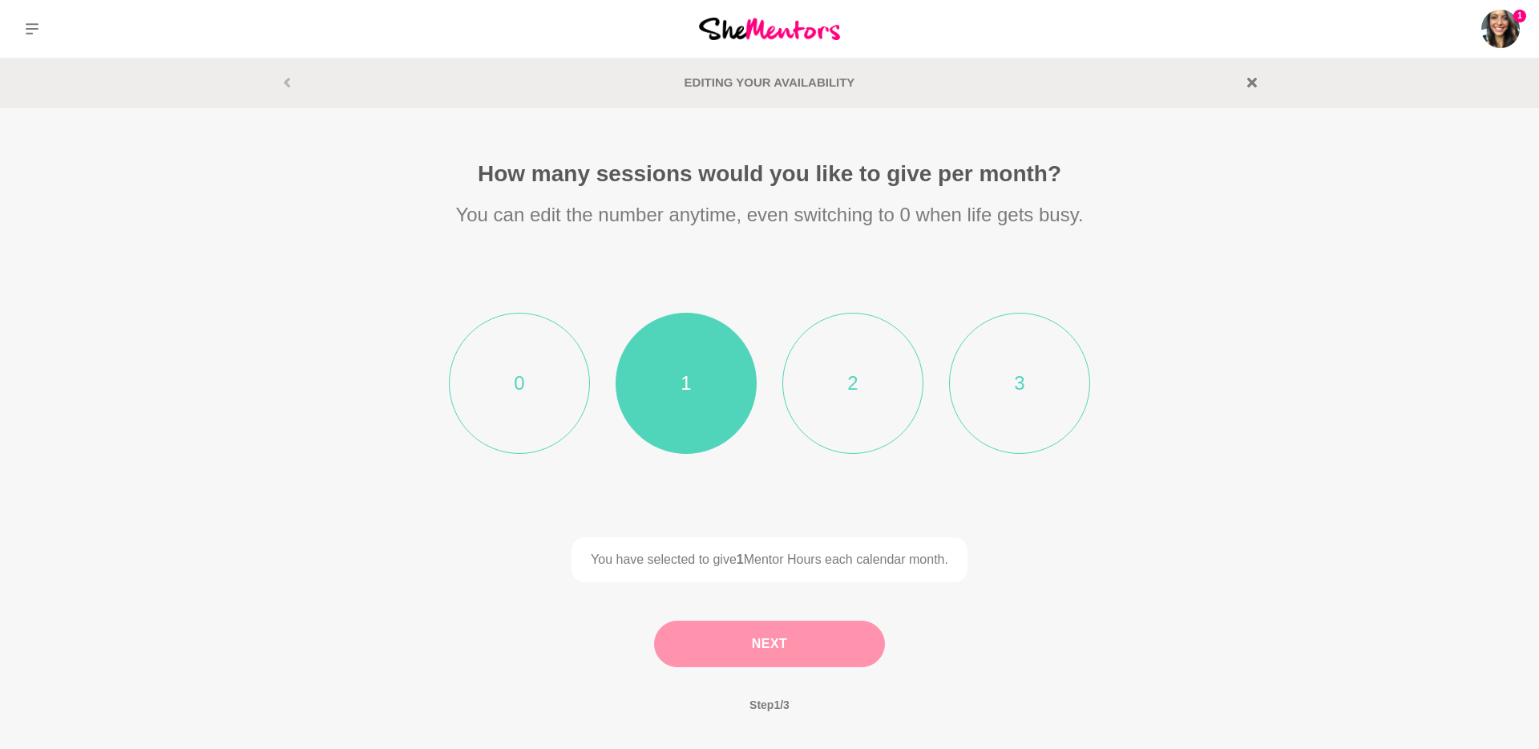
click at [734, 633] on button "Next" at bounding box center [769, 644] width 231 height 47
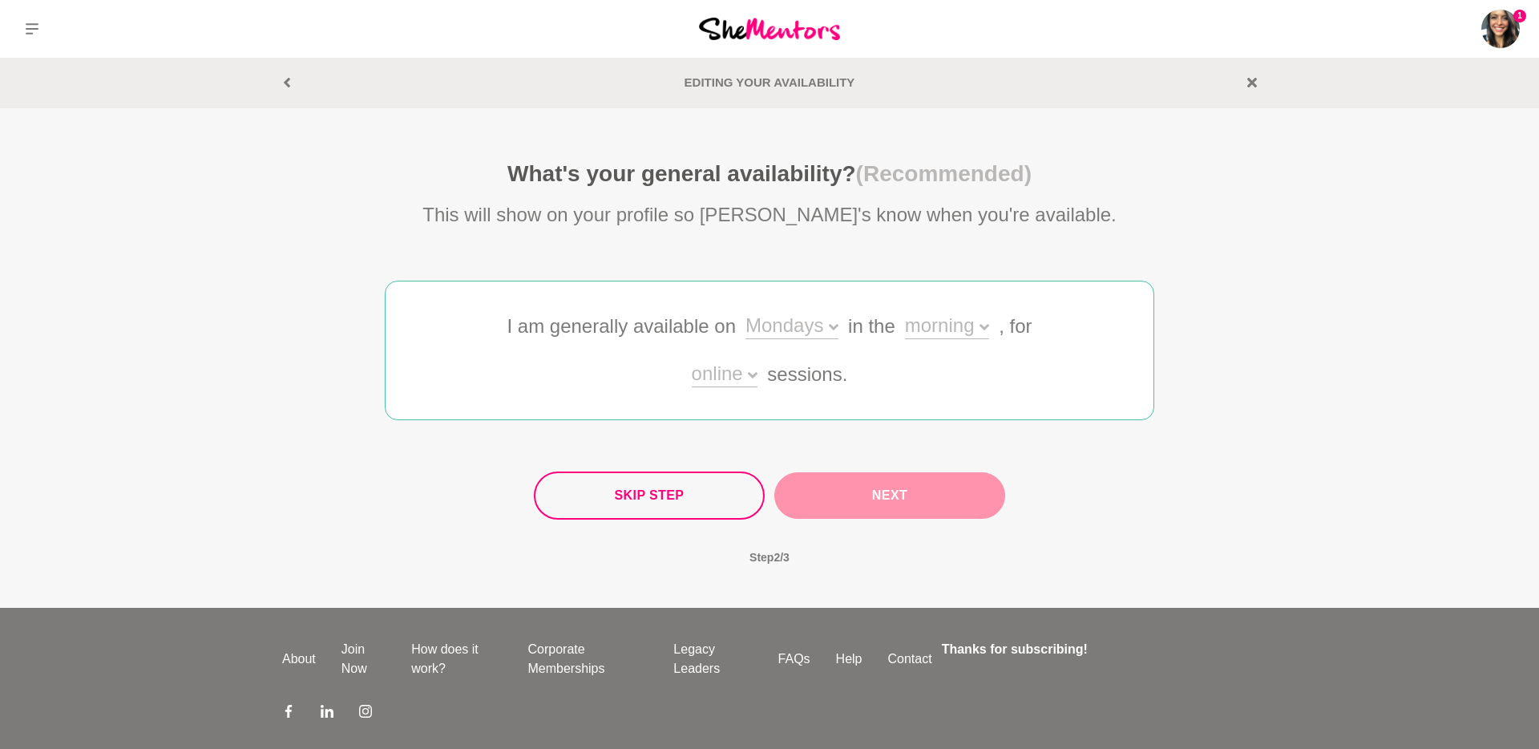
click at [787, 326] on div "Mondays" at bounding box center [792, 327] width 93 height 23
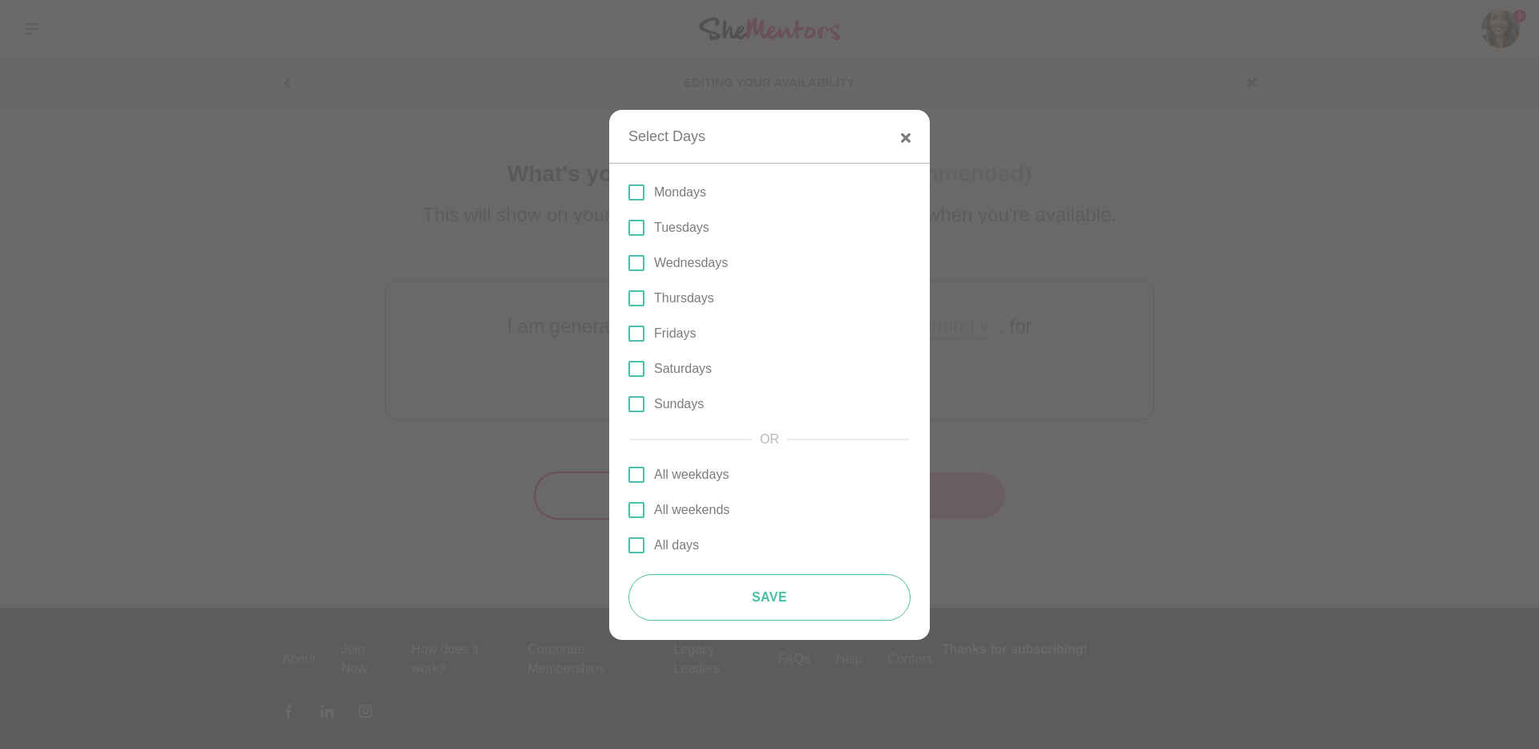
click at [646, 375] on label "Saturdays" at bounding box center [770, 368] width 282 height 19
click at [629, 369] on input "Saturdays" at bounding box center [629, 369] width 0 height 0
click at [637, 401] on span at bounding box center [637, 404] width 16 height 16
click at [629, 404] on input "Sundays" at bounding box center [629, 404] width 0 height 0
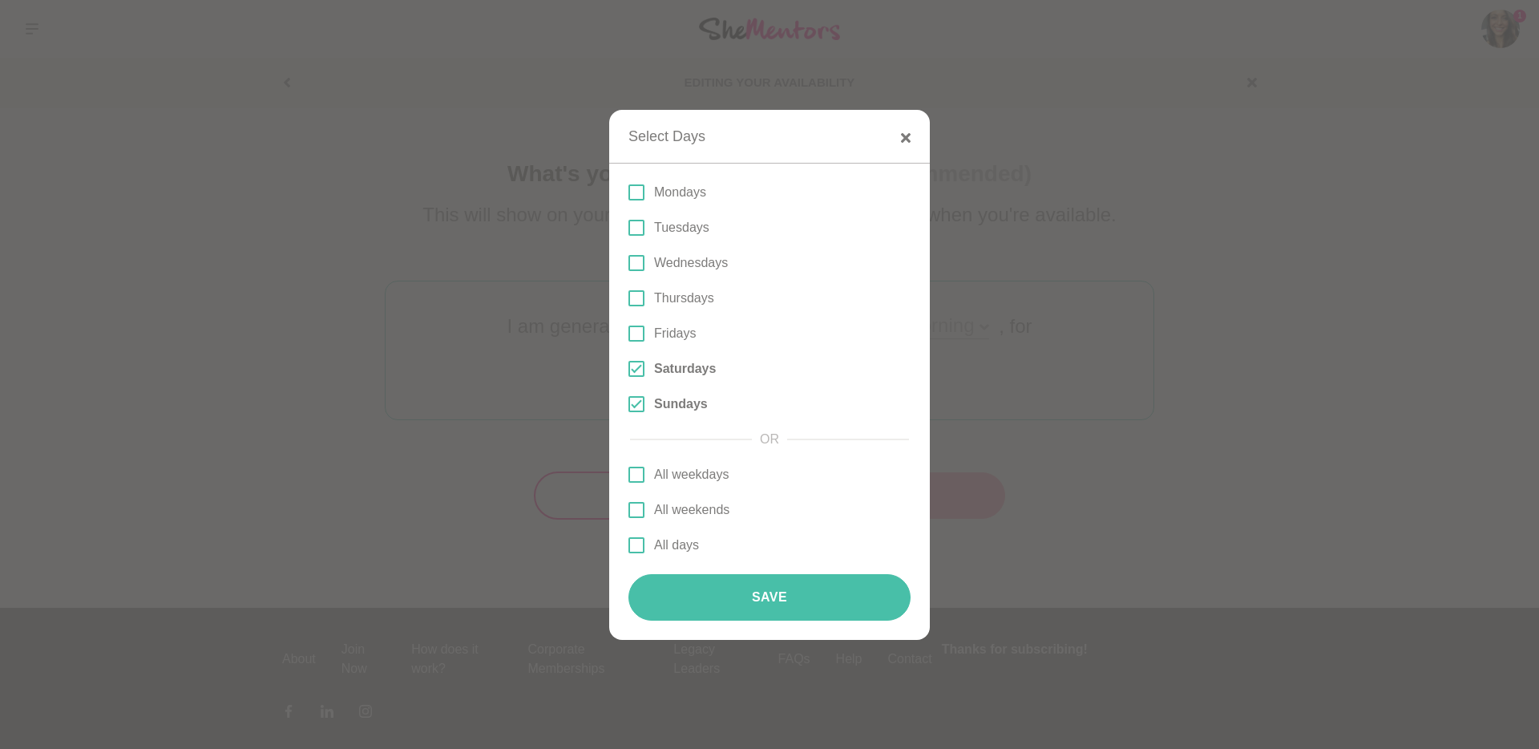
click at [742, 586] on button "Save" at bounding box center [770, 597] width 282 height 47
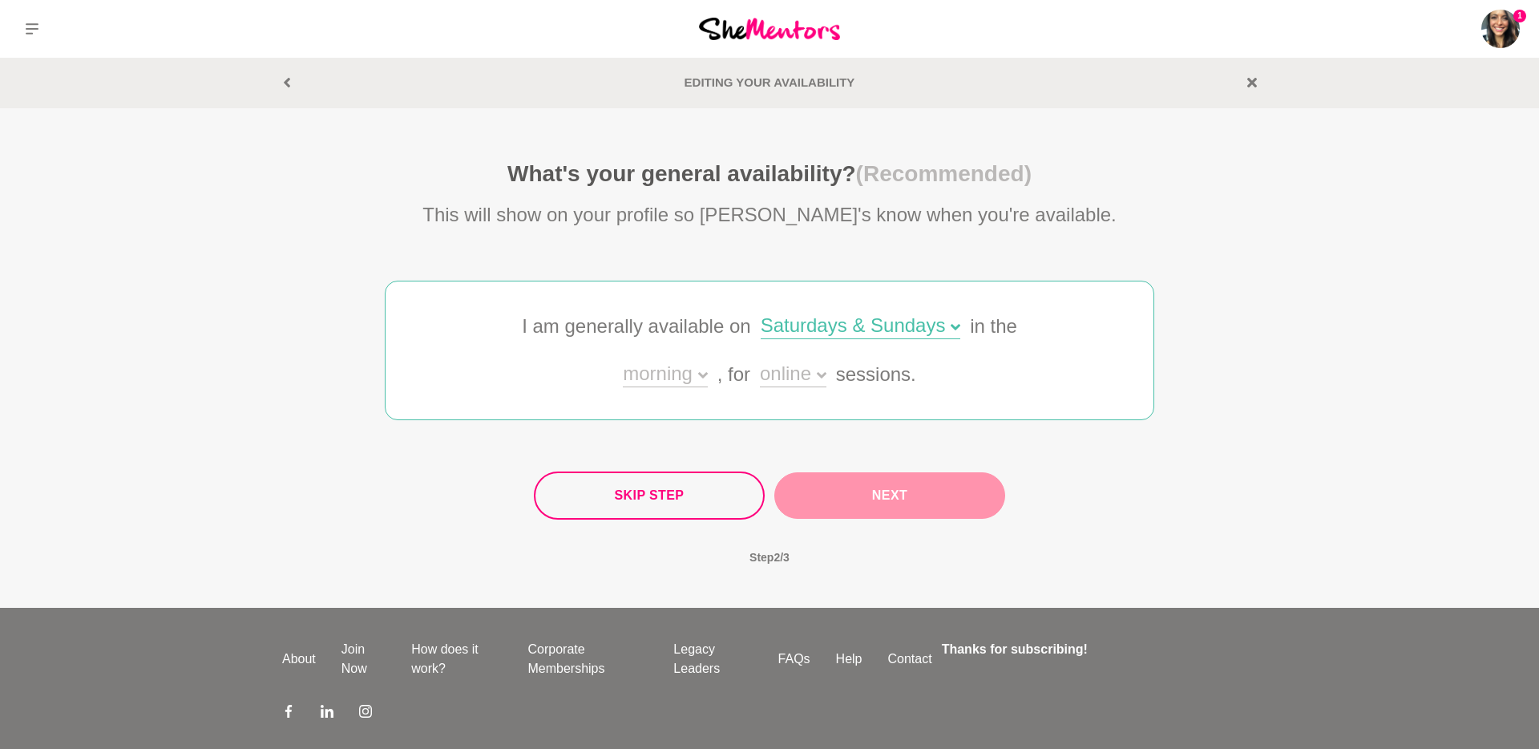
click at [895, 506] on div "Skip Step Next" at bounding box center [769, 495] width 471 height 48
click at [699, 379] on div "morning" at bounding box center [665, 375] width 84 height 23
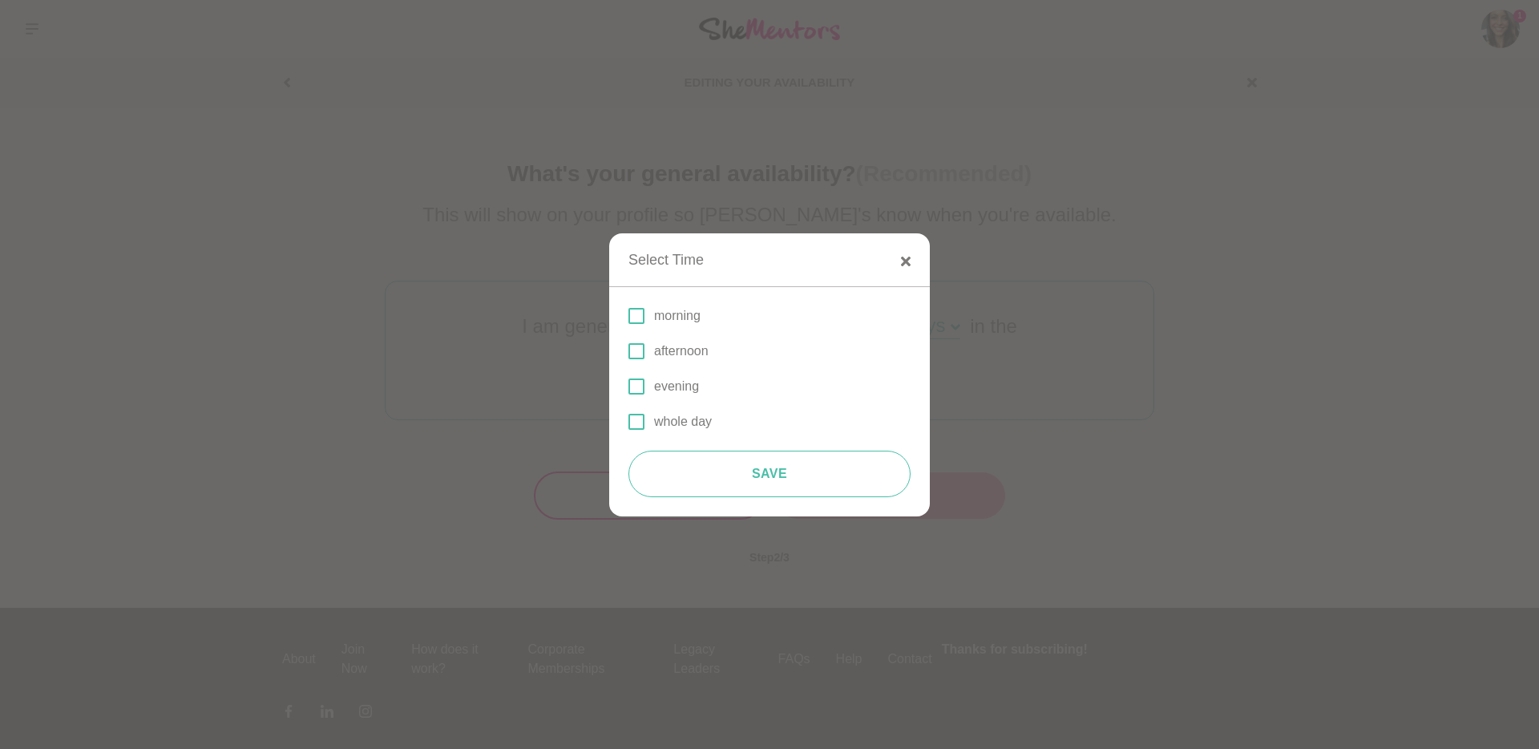
click at [666, 318] on p "morning" at bounding box center [677, 315] width 47 height 19
click at [629, 316] on input "morning" at bounding box center [629, 316] width 0 height 0
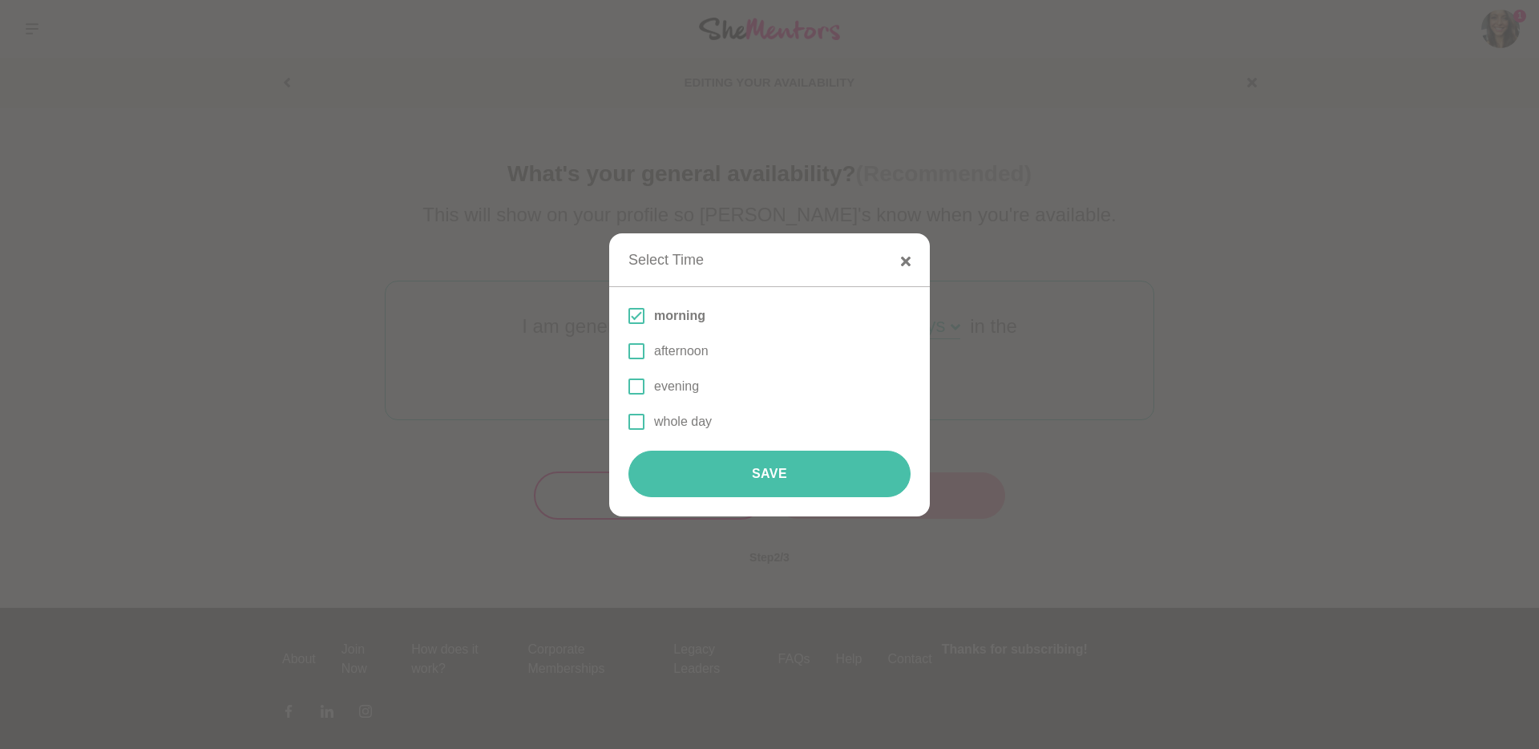
click at [696, 468] on button "Save" at bounding box center [770, 474] width 282 height 47
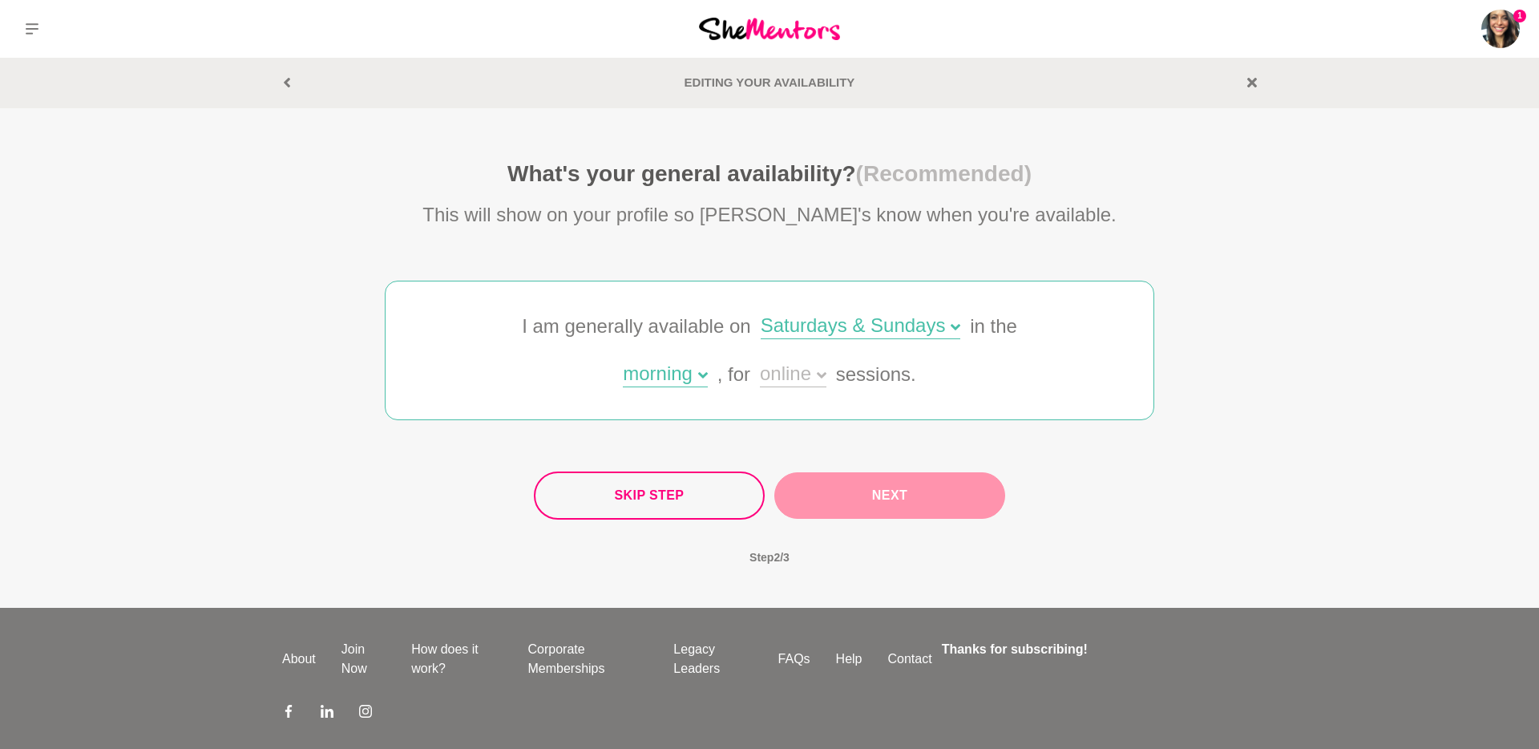
click at [802, 375] on div "online" at bounding box center [793, 375] width 67 height 23
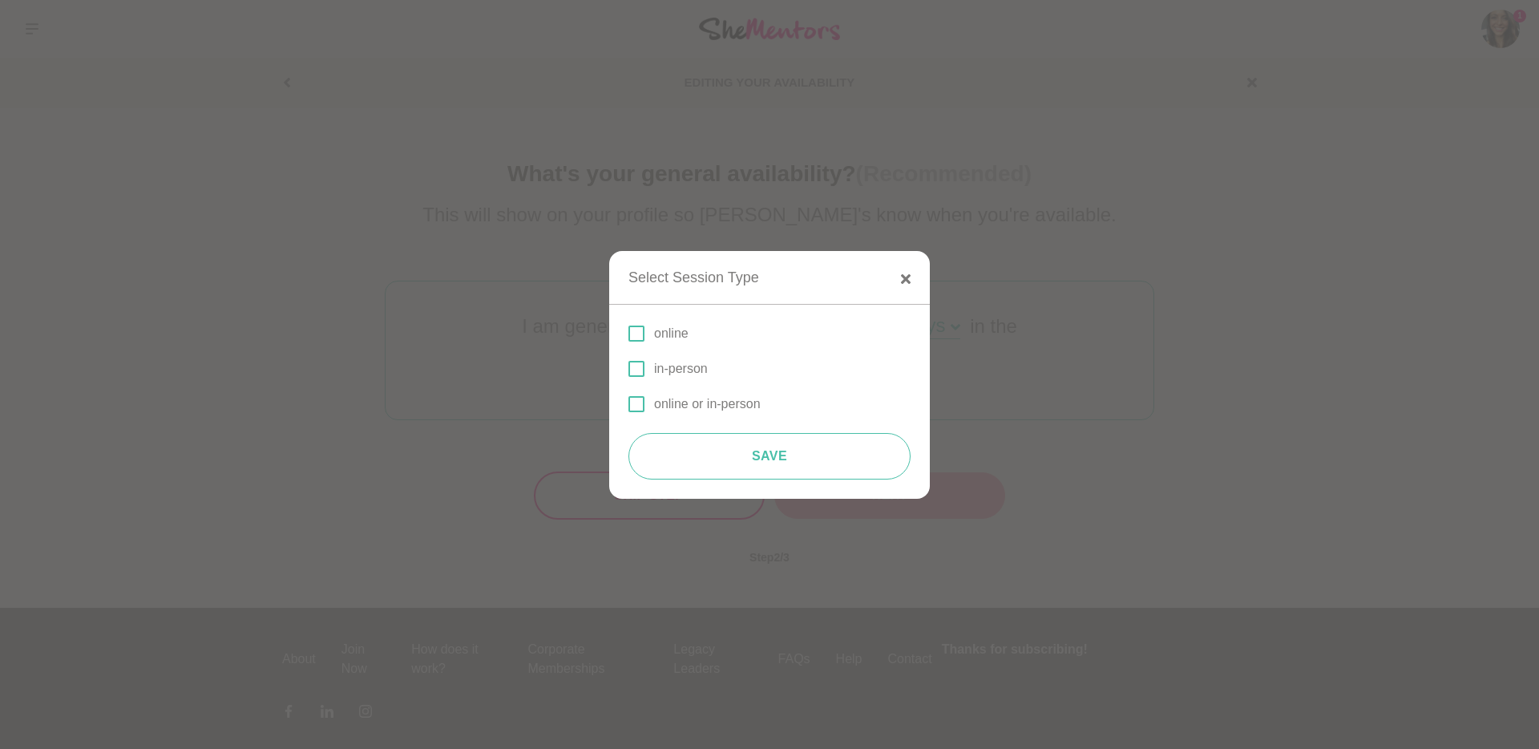
click at [755, 340] on label "online" at bounding box center [770, 333] width 282 height 19
click at [629, 334] on input "online" at bounding box center [629, 334] width 0 height 0
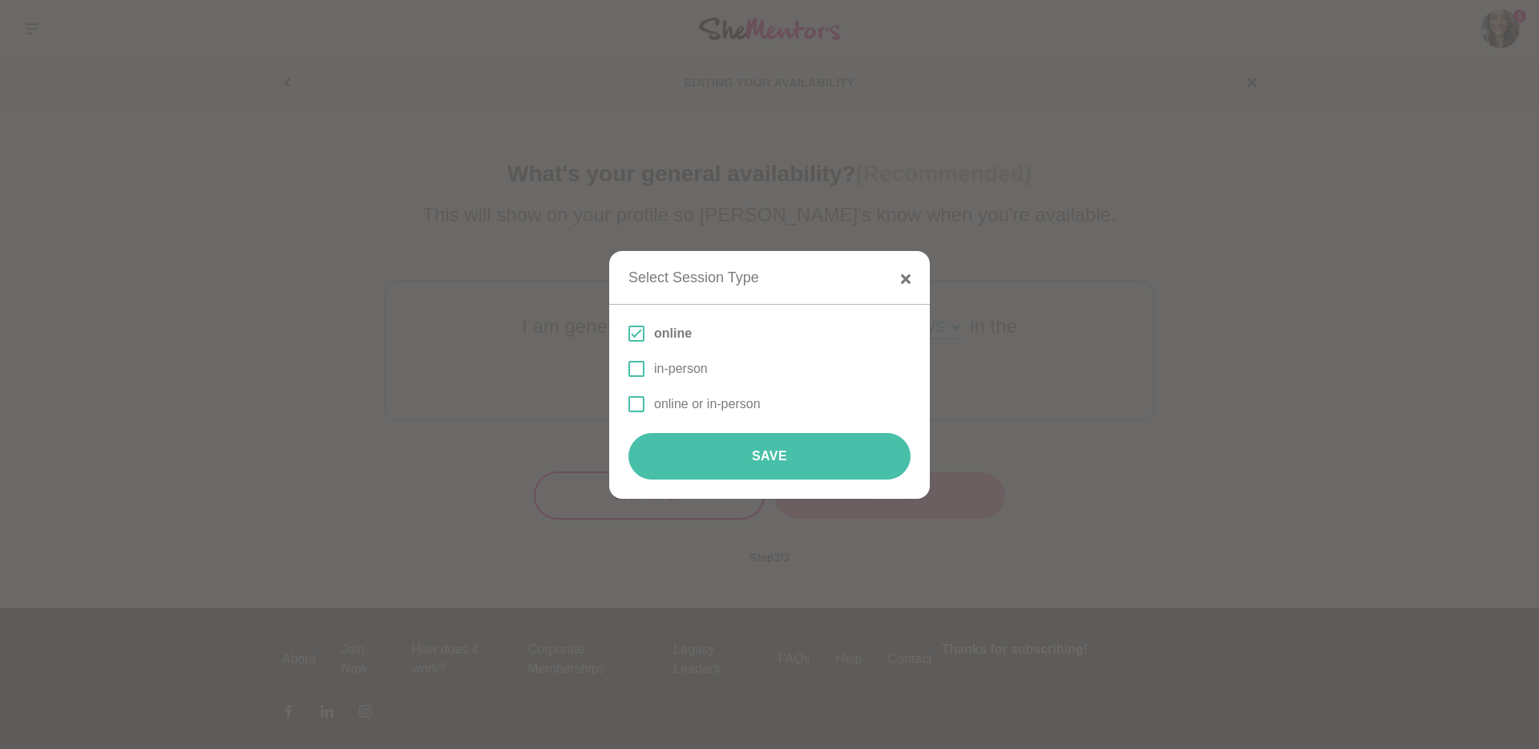
click at [765, 471] on button "Save" at bounding box center [770, 456] width 282 height 47
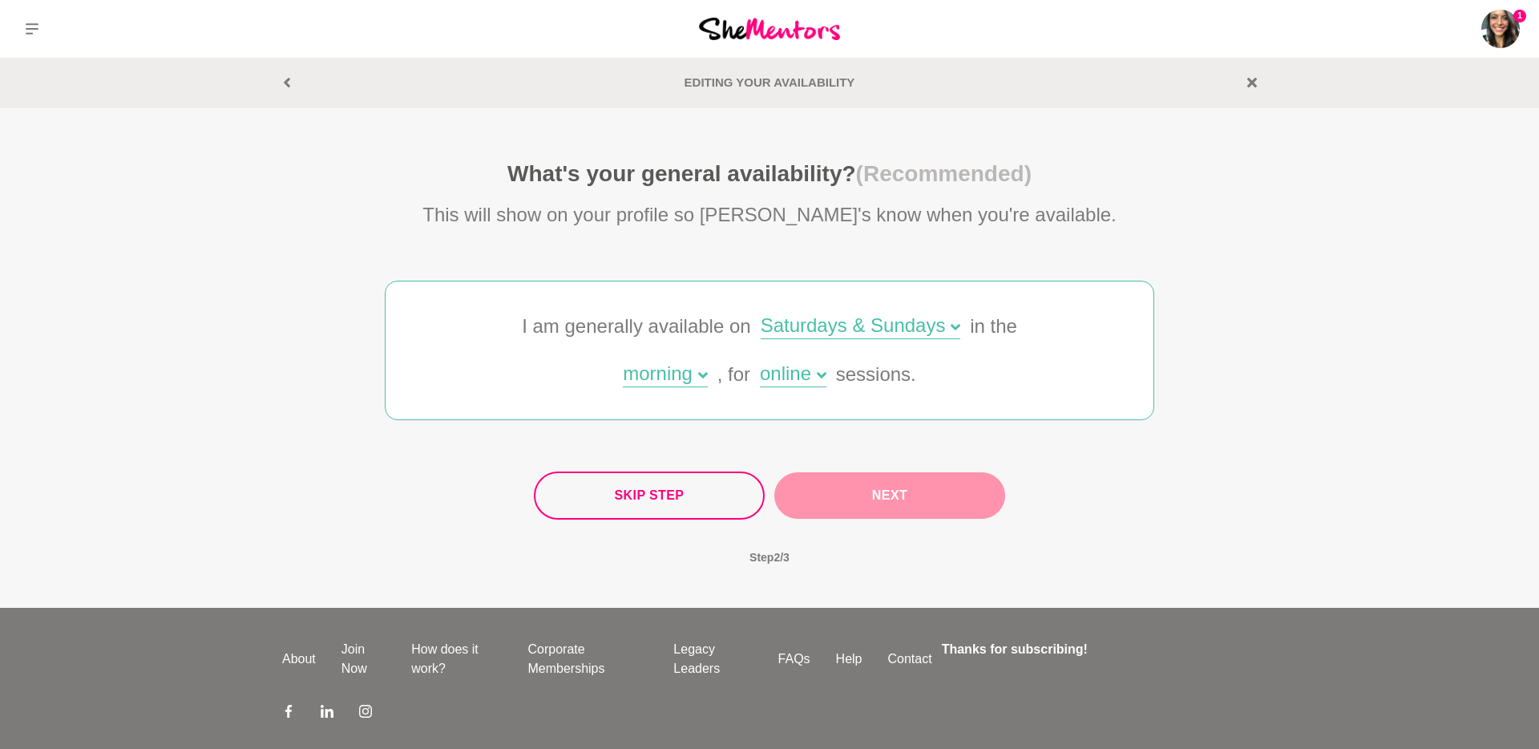
click at [827, 490] on button "Next" at bounding box center [890, 495] width 231 height 47
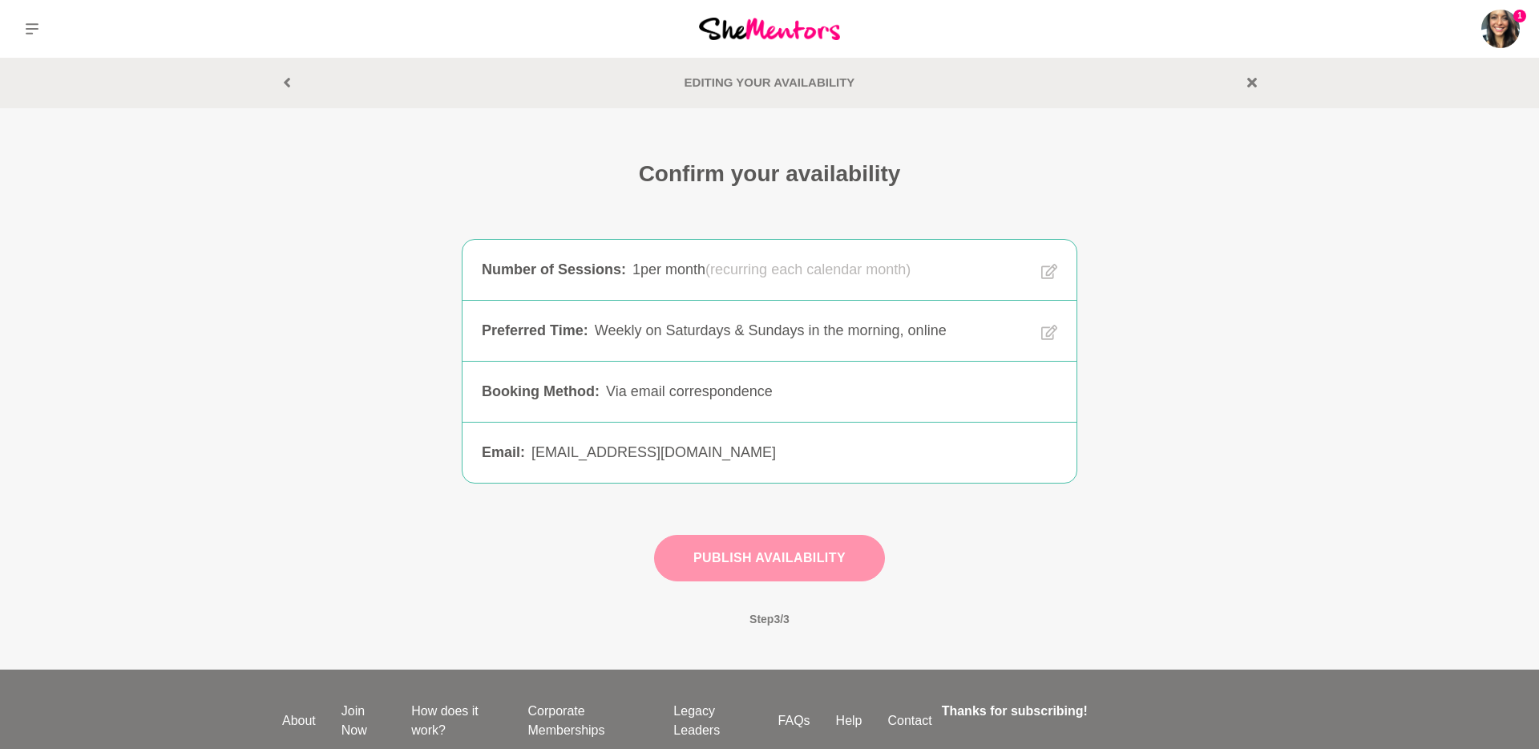
click at [745, 546] on button "Publish Availability" at bounding box center [769, 558] width 231 height 47
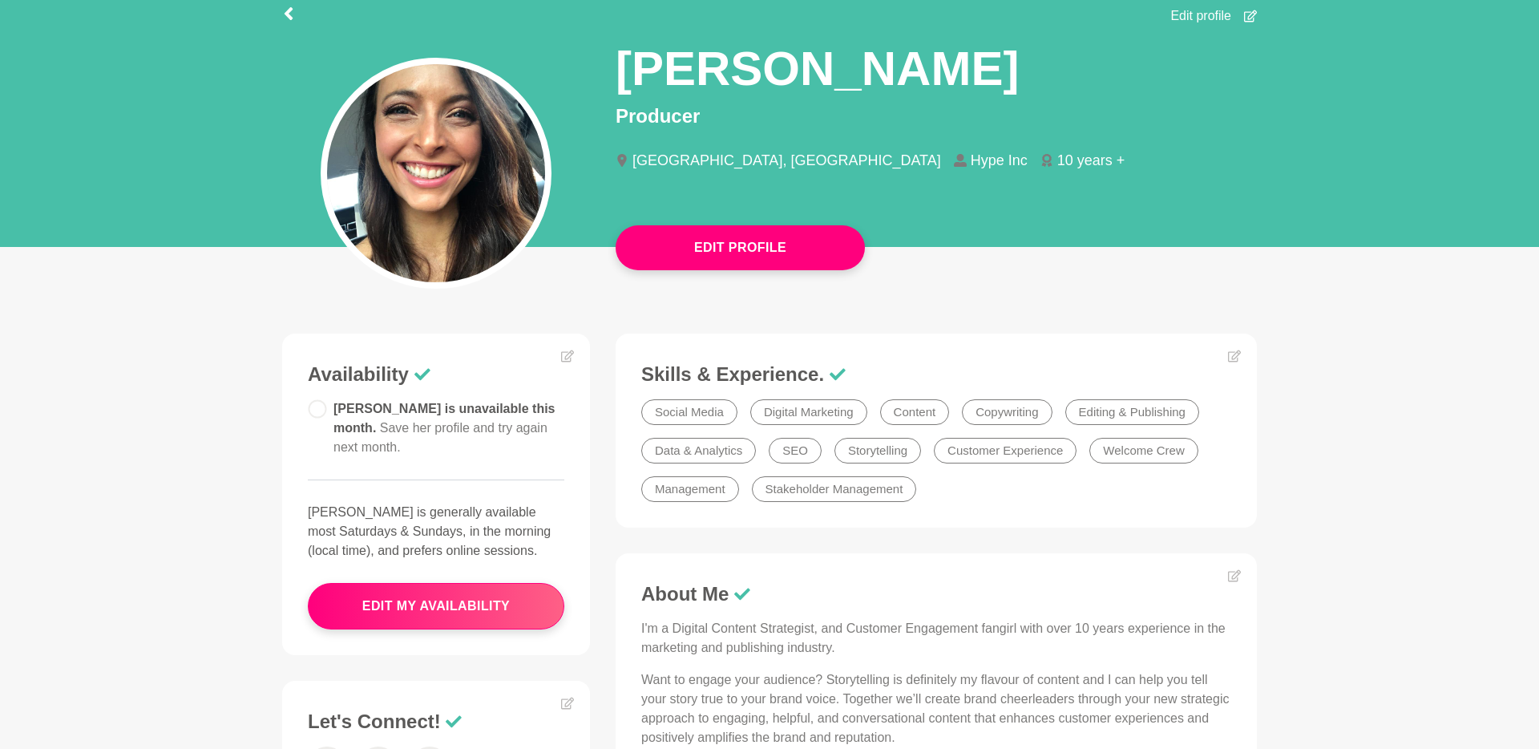
scroll to position [103, 0]
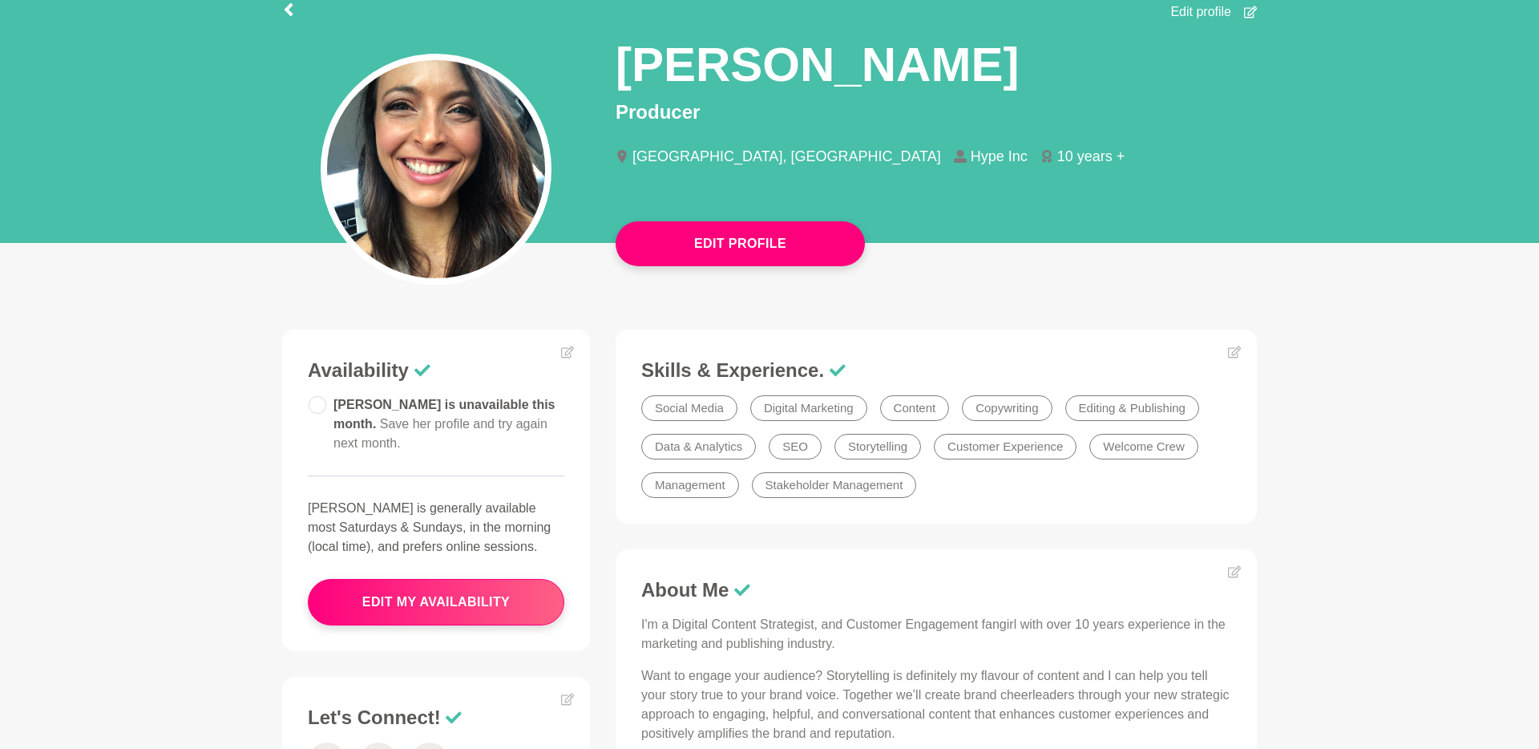
click at [326, 407] on icon at bounding box center [317, 404] width 19 height 19
click at [319, 407] on circle at bounding box center [317, 404] width 17 height 17
